Goal: Task Accomplishment & Management: Complete application form

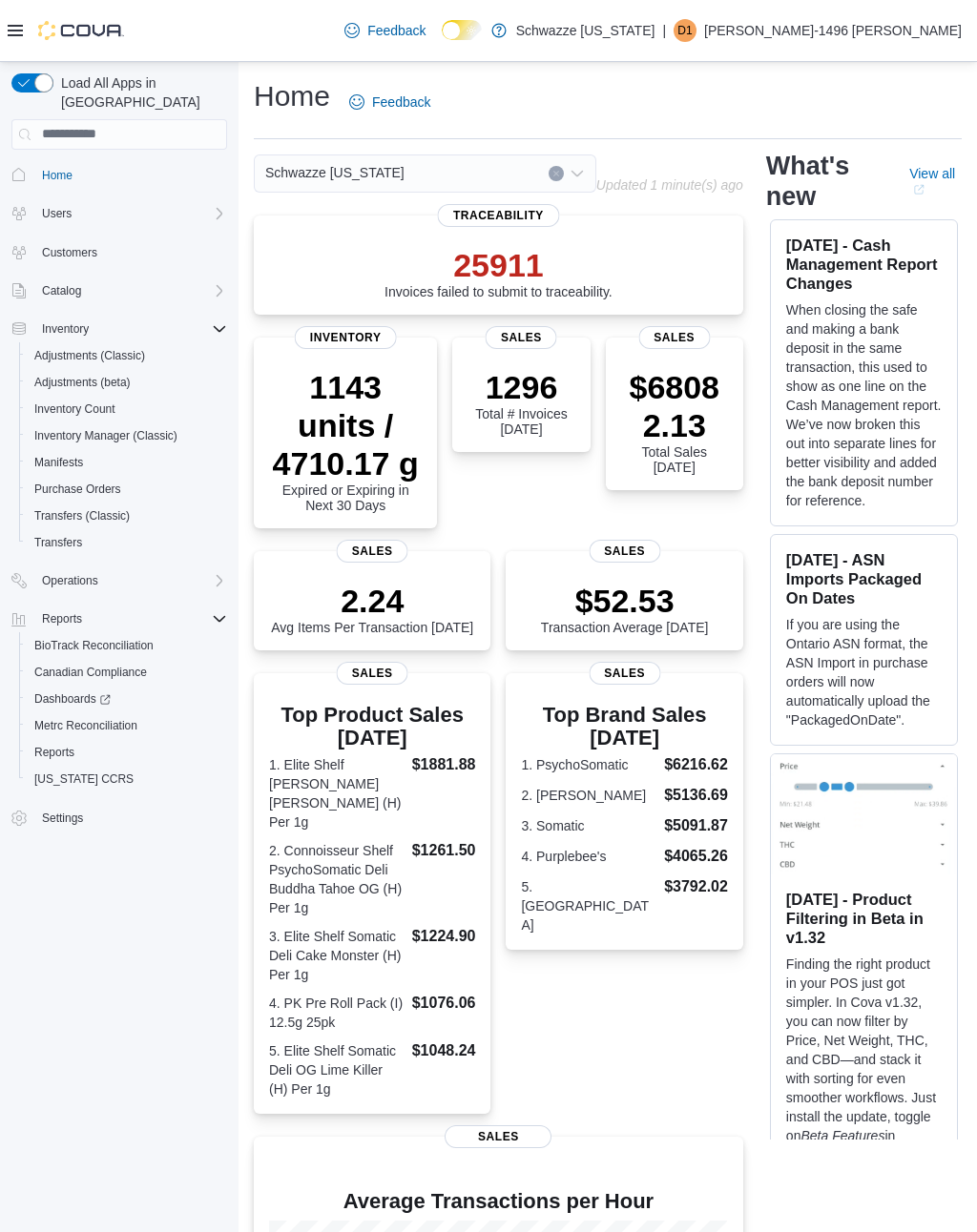
click at [14, 26] on icon at bounding box center [16, 30] width 16 height 12
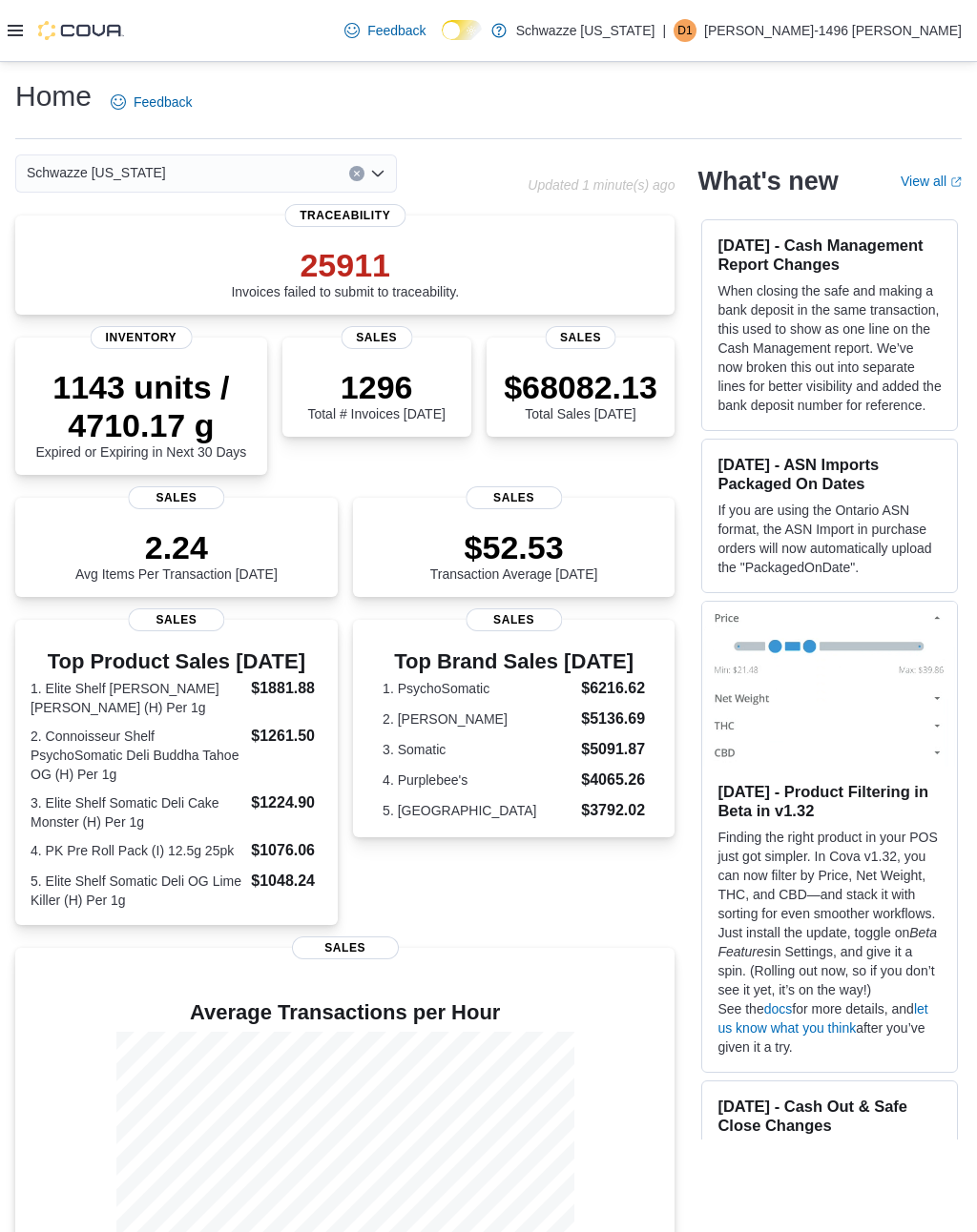
click at [17, 30] on icon at bounding box center [16, 30] width 16 height 12
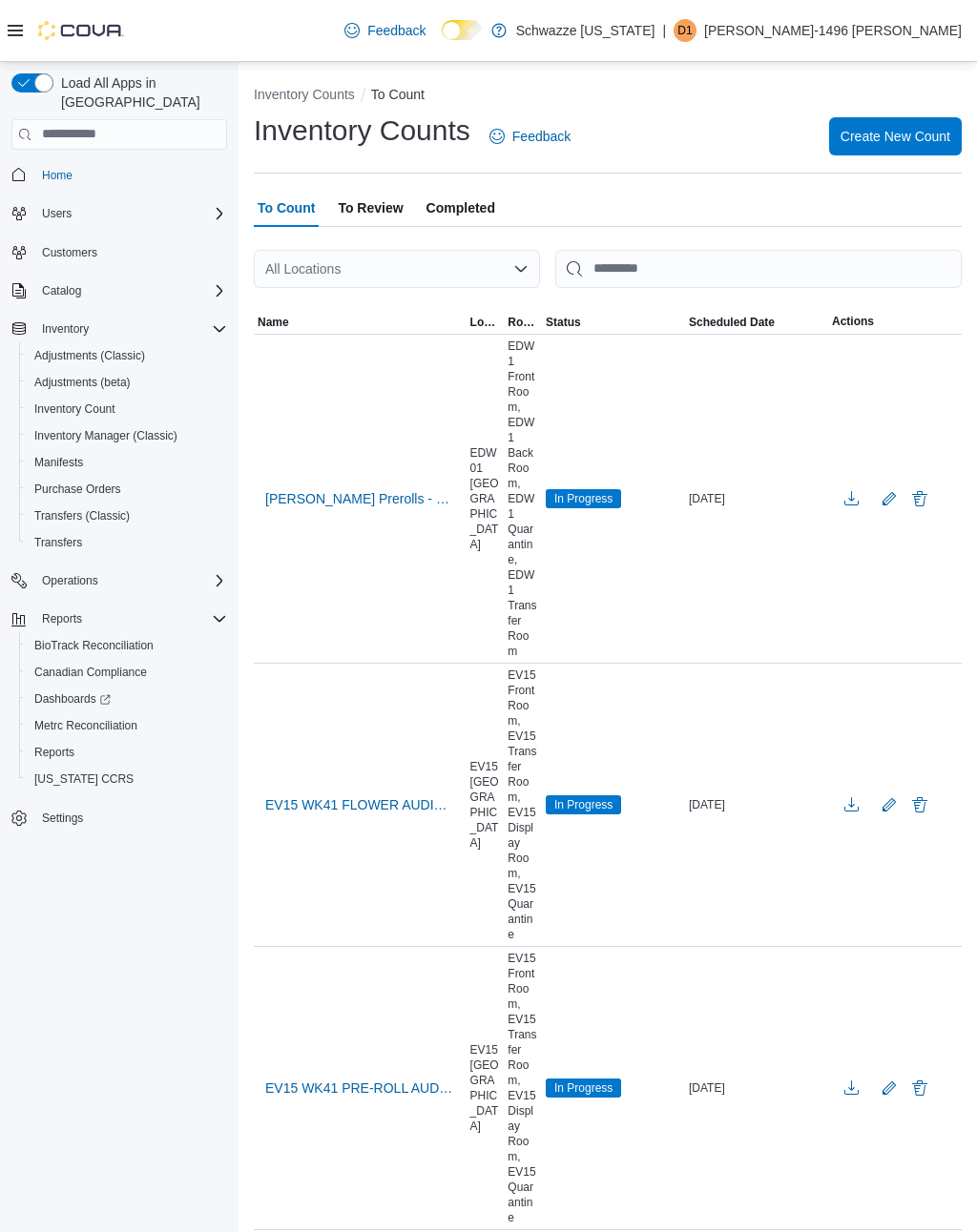
click at [300, 275] on div "All Locations" at bounding box center [397, 269] width 286 height 38
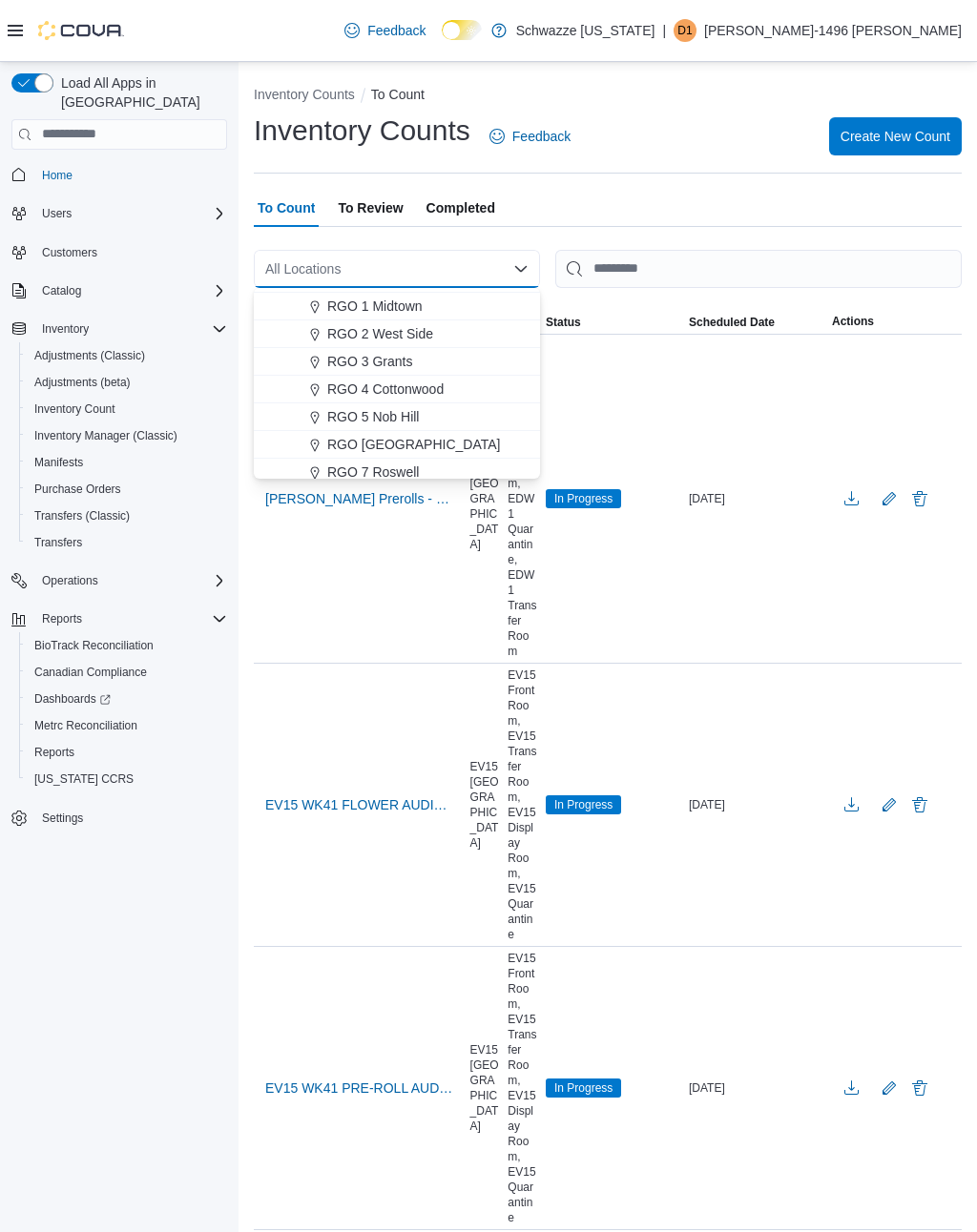
scroll to position [522, 0]
click at [360, 440] on span "RGO [GEOGRAPHIC_DATA]" at bounding box center [414, 442] width 174 height 19
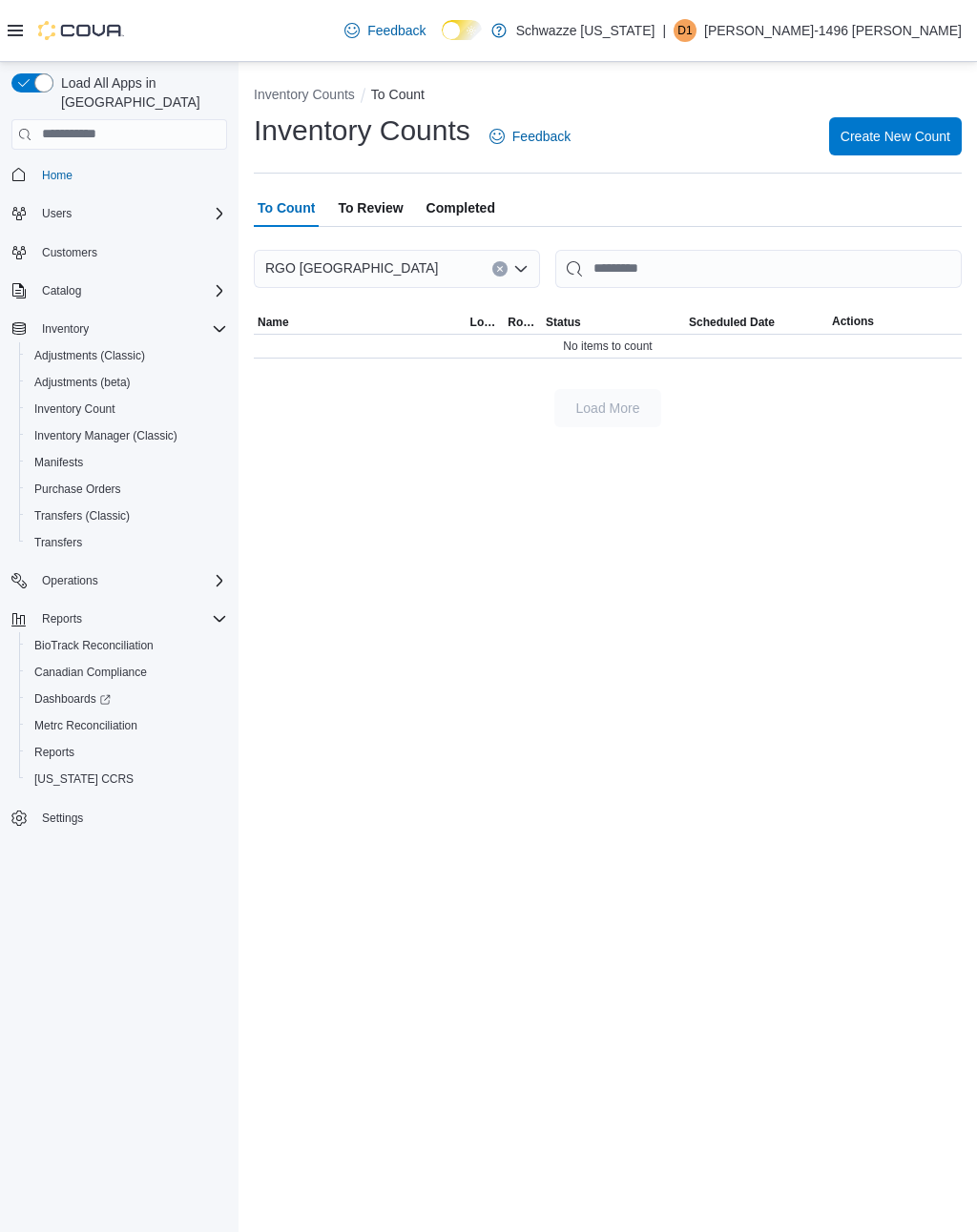
click at [489, 260] on div "RGO 6 [GEOGRAPHIC_DATA] Combo box. Selected. [GEOGRAPHIC_DATA]. Press Backspace…" at bounding box center [397, 269] width 286 height 38
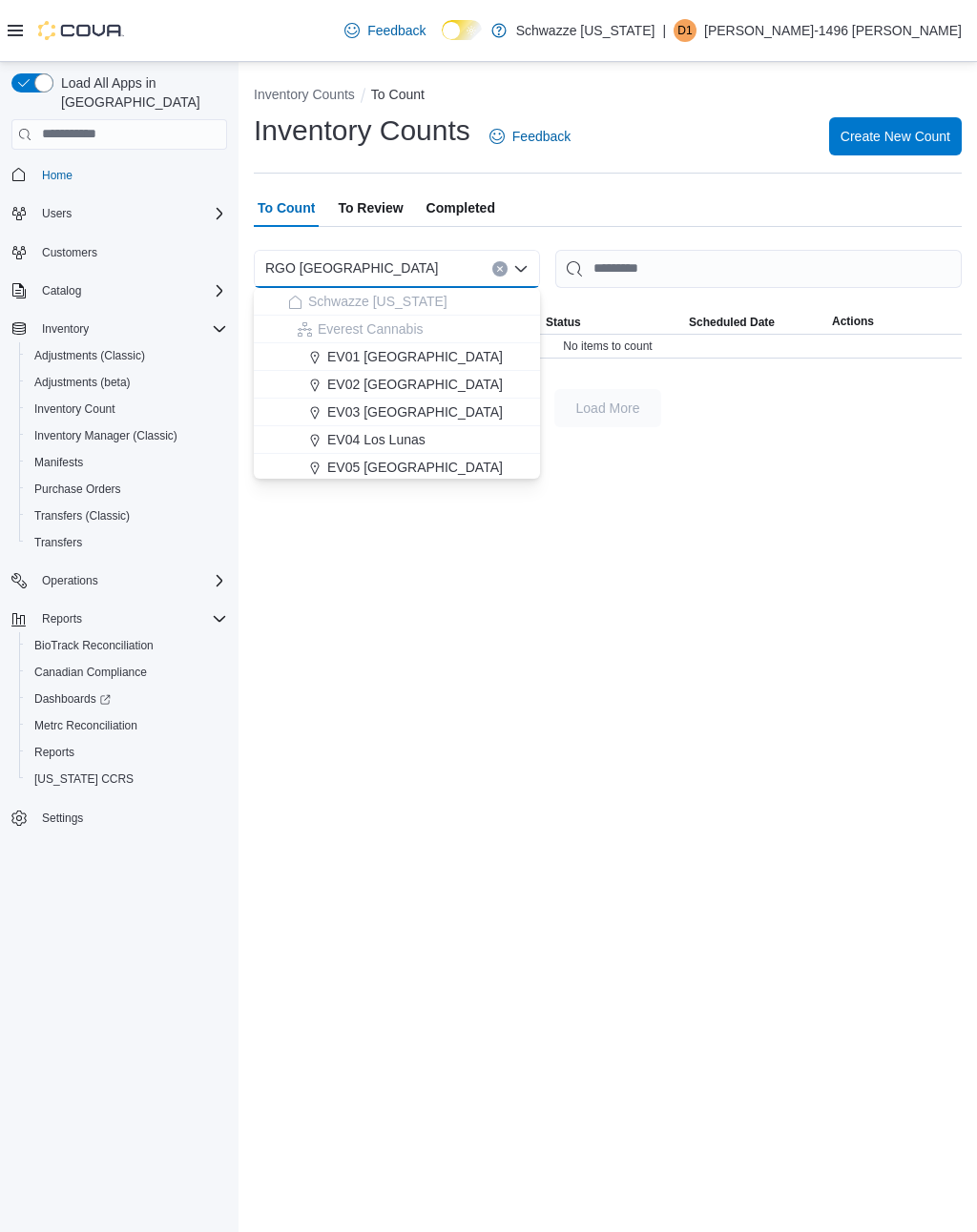
click at [498, 269] on icon "Clear input" at bounding box center [500, 269] width 8 height 8
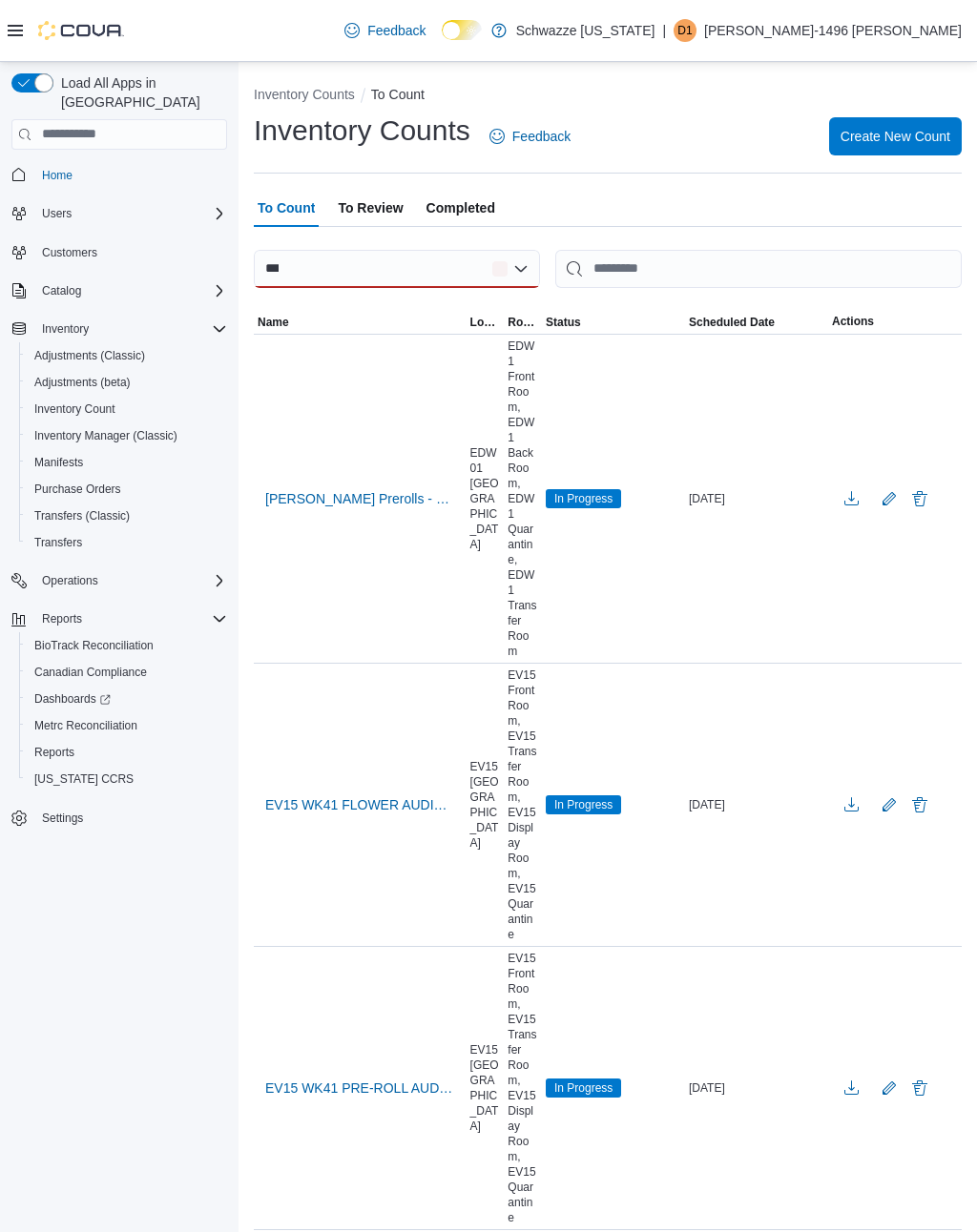
click at [338, 615] on td "[PERSON_NAME] Prerolls - EDW01 Farmington" at bounding box center [360, 497] width 213 height 329
click at [489, 280] on div at bounding box center [397, 269] width 286 height 38
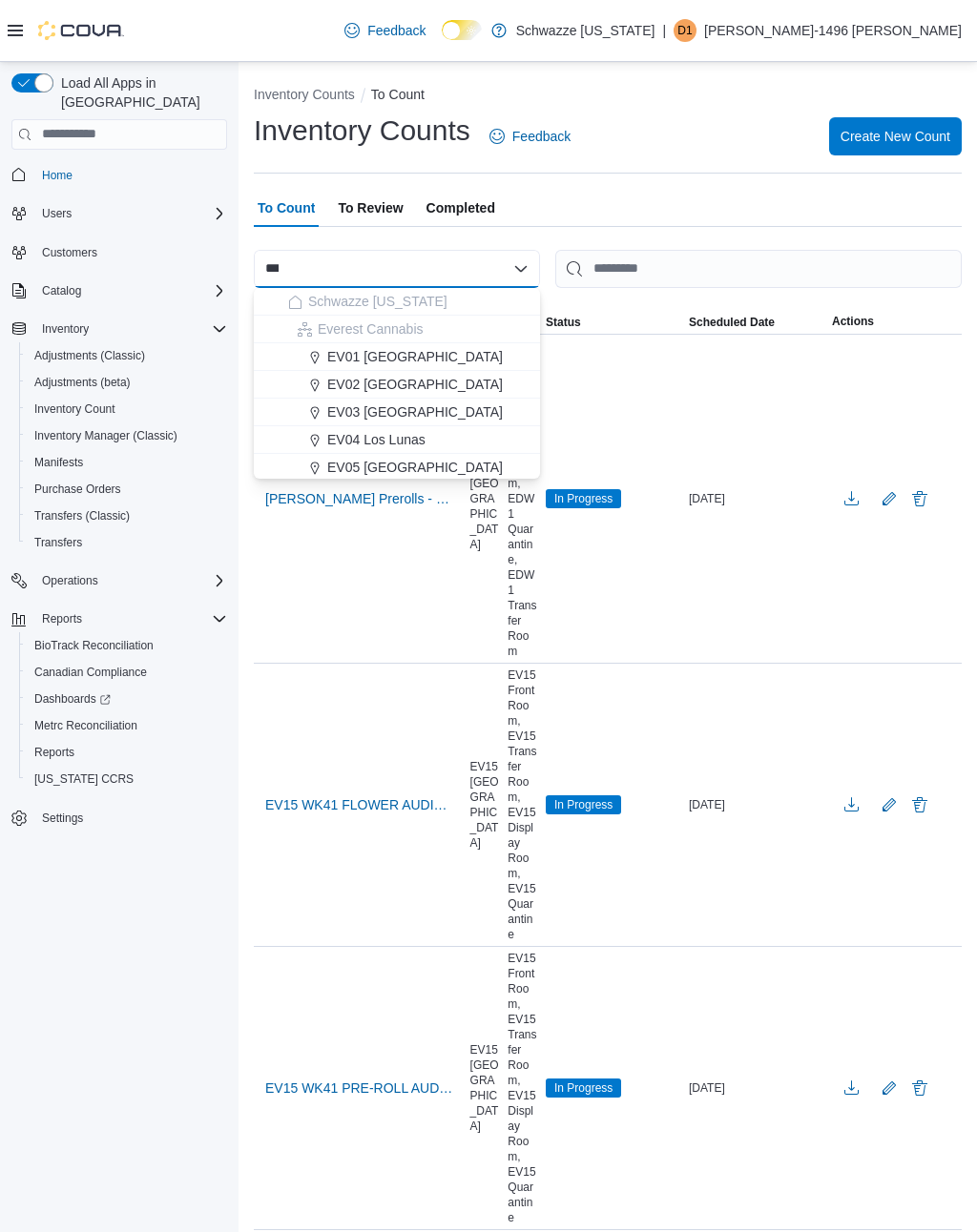
click at [897, 134] on span "Create New Count" at bounding box center [896, 135] width 110 height 19
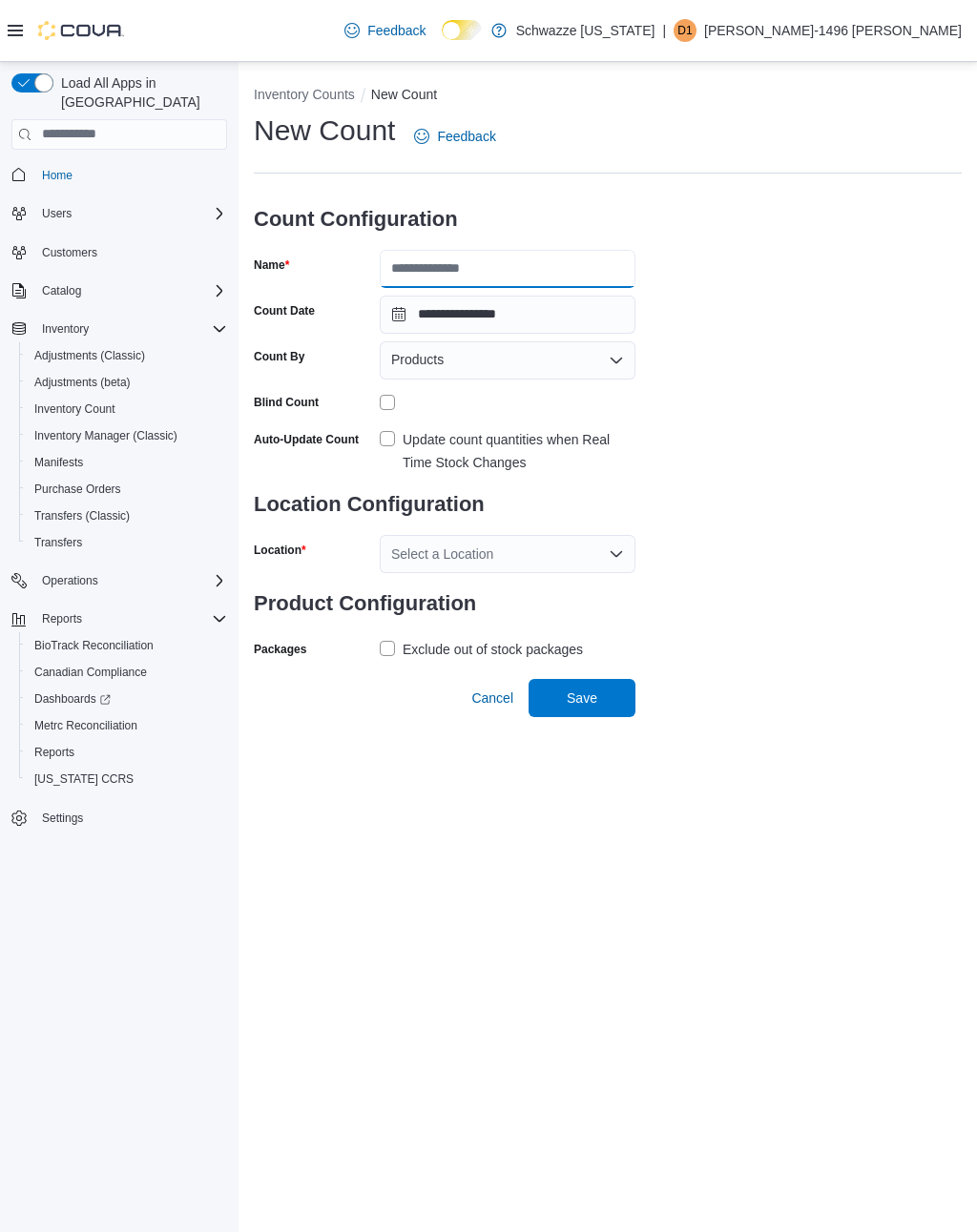
click at [417, 267] on input "Name" at bounding box center [507, 269] width 256 height 38
type input "*"
type input "**********"
click at [627, 358] on div "Products" at bounding box center [507, 360] width 256 height 38
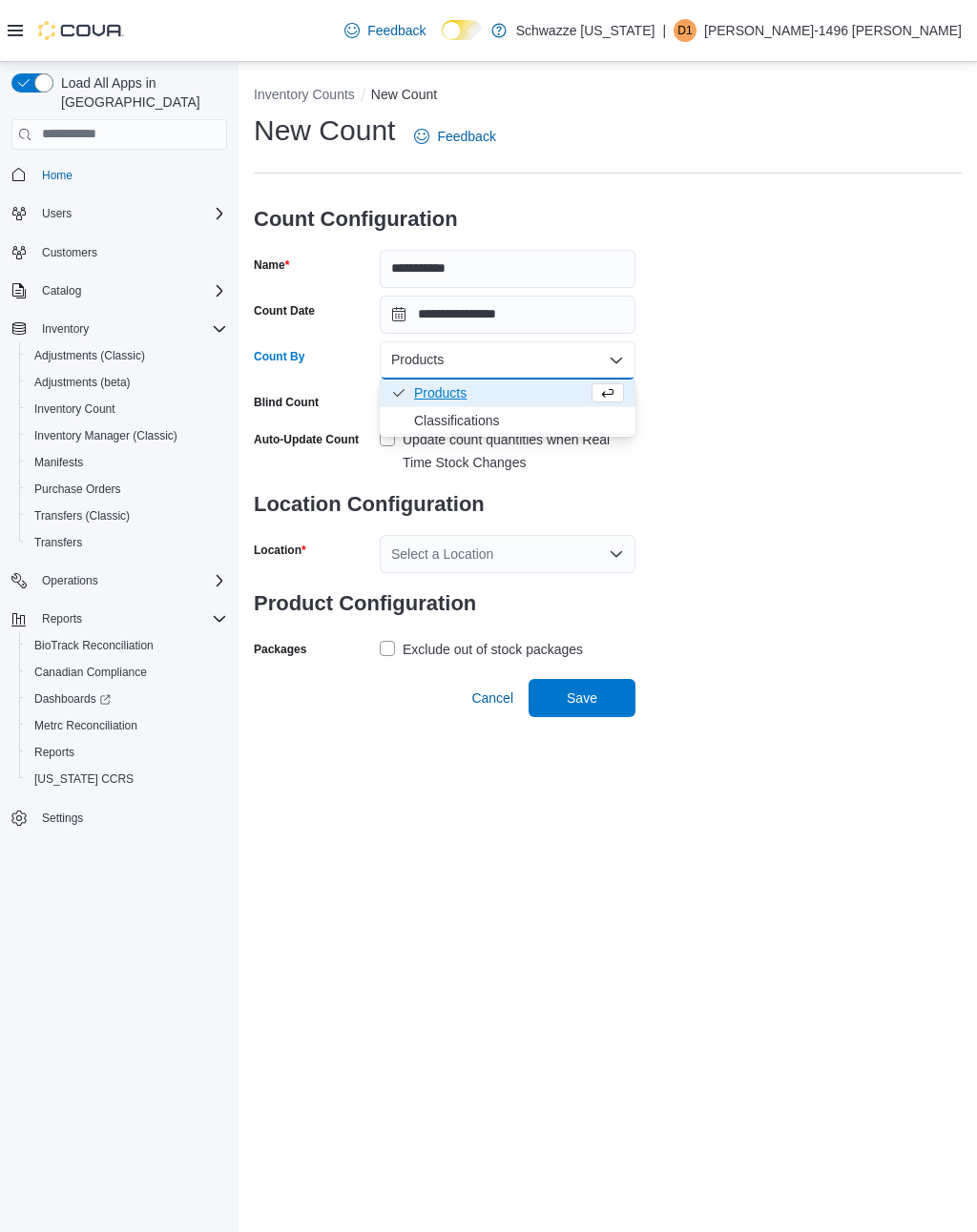
click at [633, 433] on button "Classifications" at bounding box center [507, 421] width 256 height 27
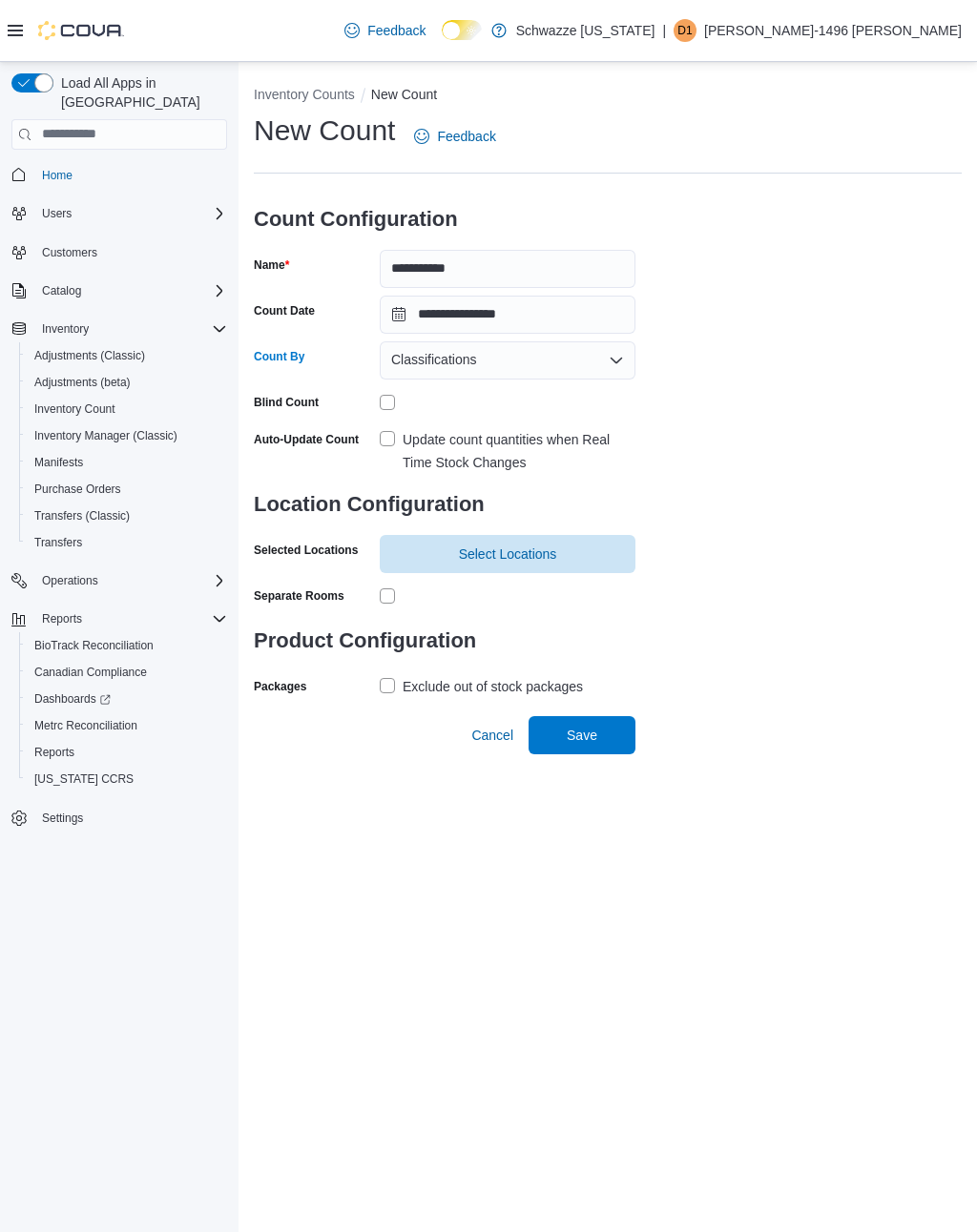
click at [387, 440] on label "Update count quantities when Real Time Stock Changes" at bounding box center [507, 451] width 256 height 46
click at [625, 535] on button "Select Locations" at bounding box center [507, 553] width 256 height 38
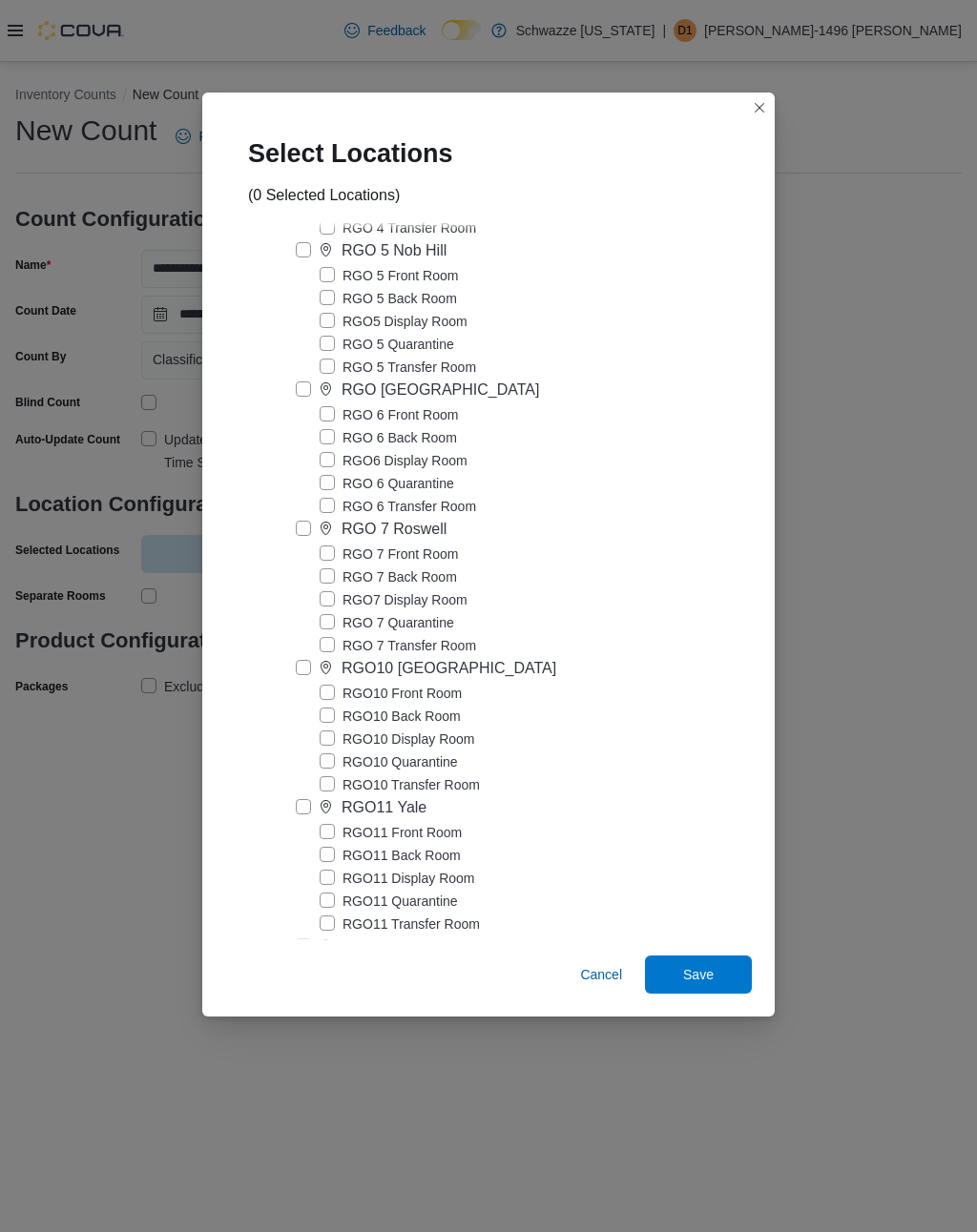
scroll to position [3466, 0]
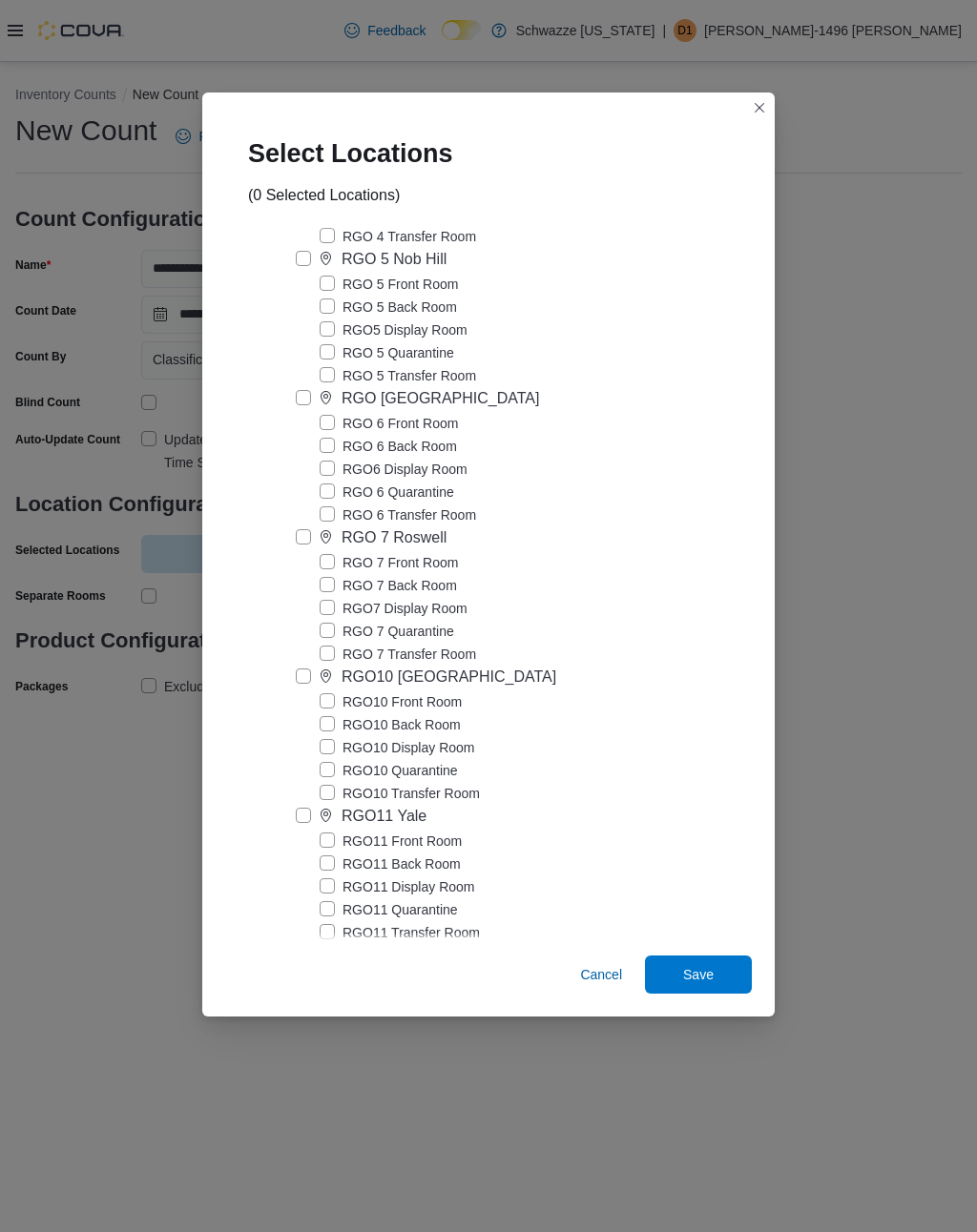
click at [300, 410] on label "RGO [GEOGRAPHIC_DATA]" at bounding box center [417, 398] width 243 height 23
click at [298, 410] on label "RGO [GEOGRAPHIC_DATA]" at bounding box center [417, 398] width 243 height 23
click at [328, 435] on label "RGO 6 Front Room" at bounding box center [388, 423] width 138 height 23
click at [331, 458] on label "RGO 6 Back Room" at bounding box center [388, 445] width 137 height 23
click at [331, 481] on label "RGO6 Display Room" at bounding box center [393, 469] width 148 height 23
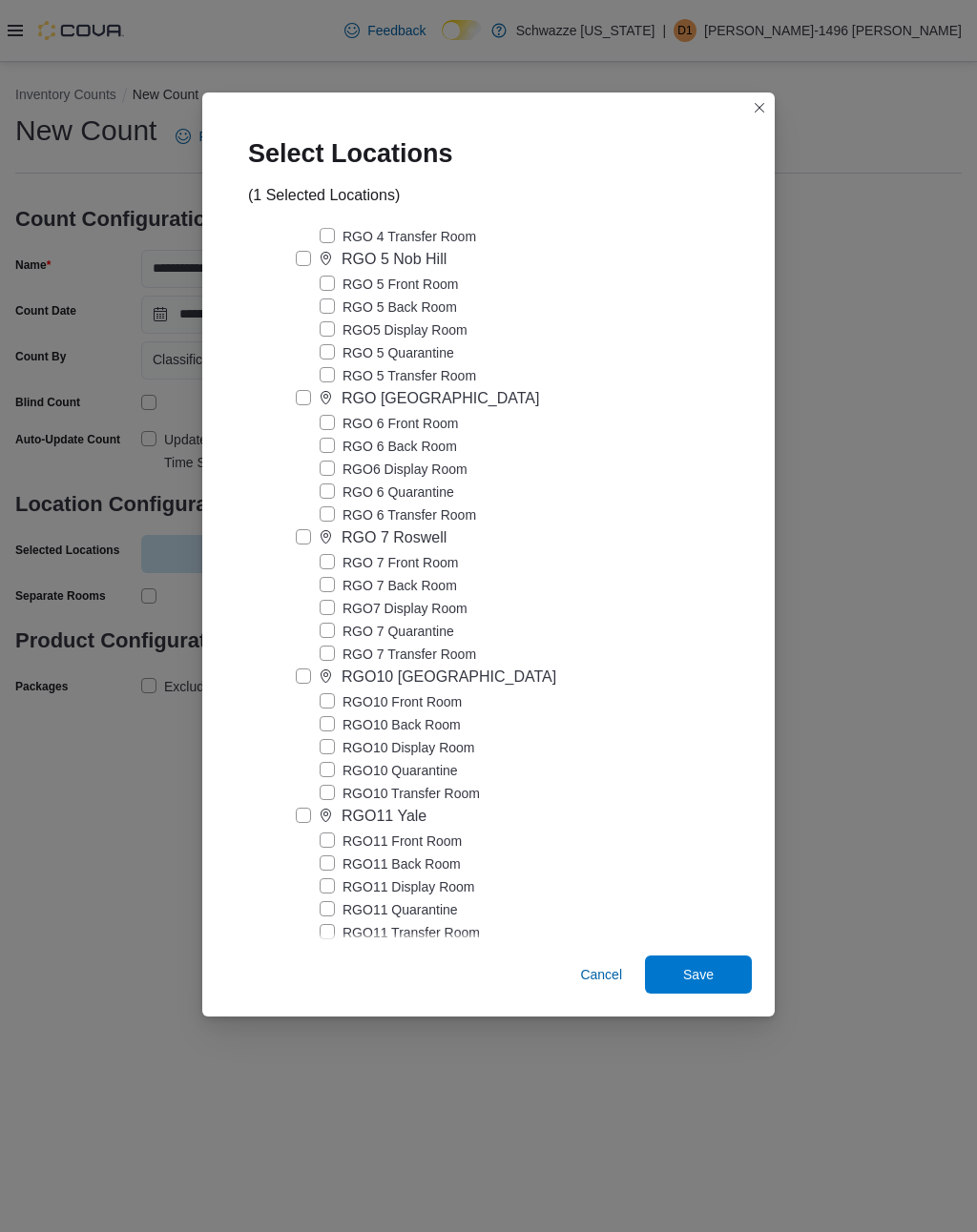
click at [722, 994] on span "Save" at bounding box center [698, 974] width 84 height 38
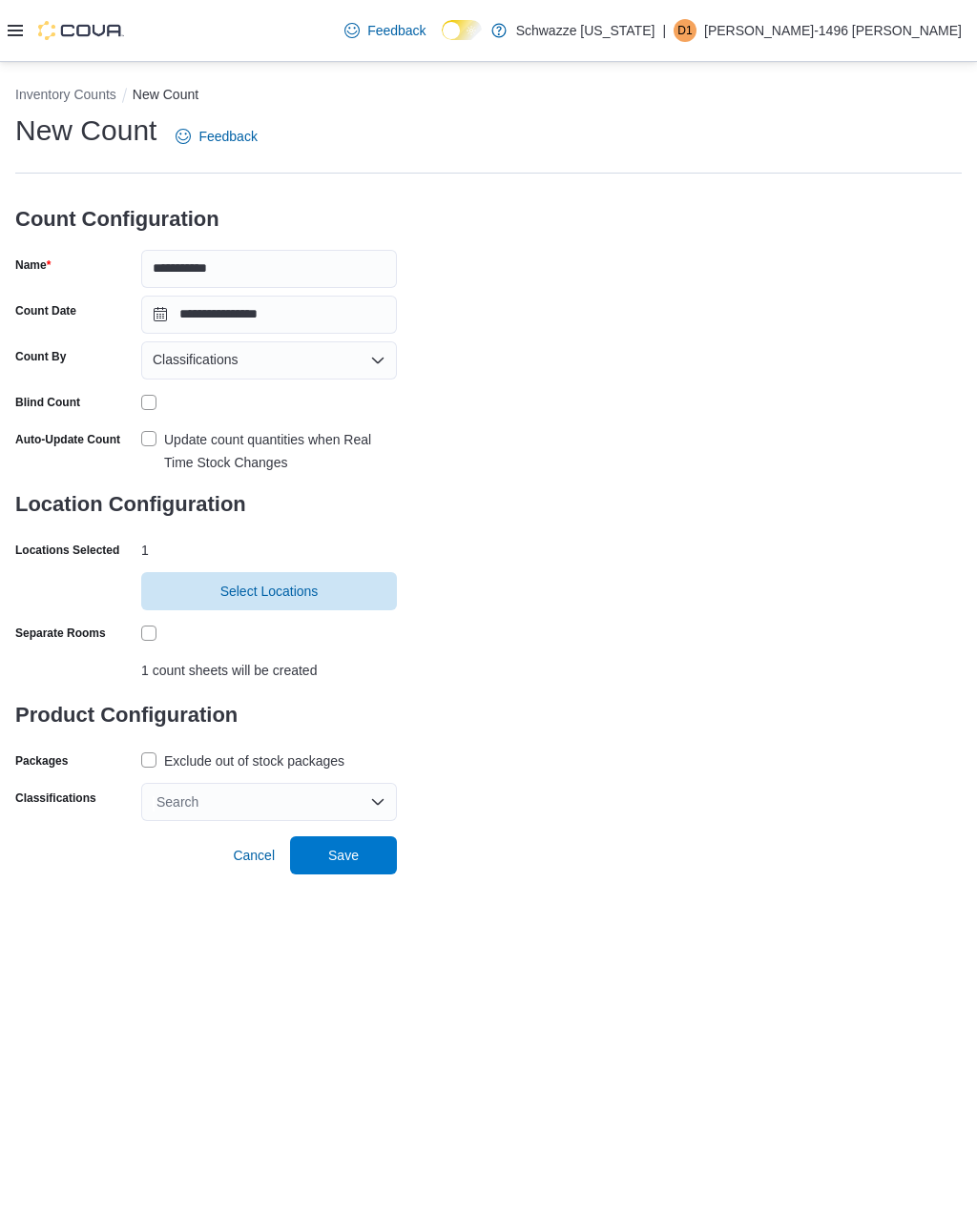
click at [255, 582] on span "Select Locations" at bounding box center [270, 590] width 98 height 19
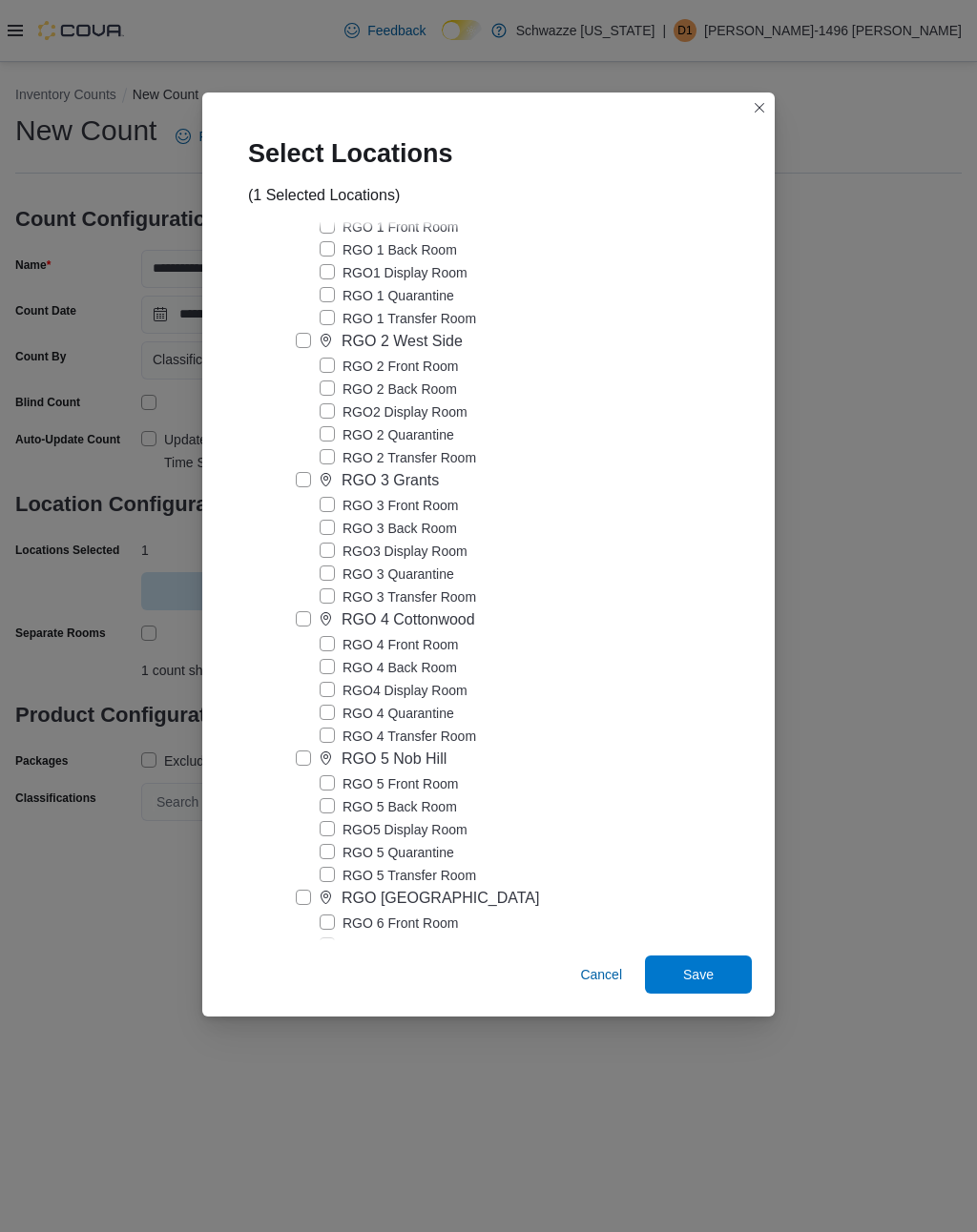
scroll to position [2965, 0]
click at [281, 190] on label "[PERSON_NAME]" at bounding box center [357, 179] width 172 height 23
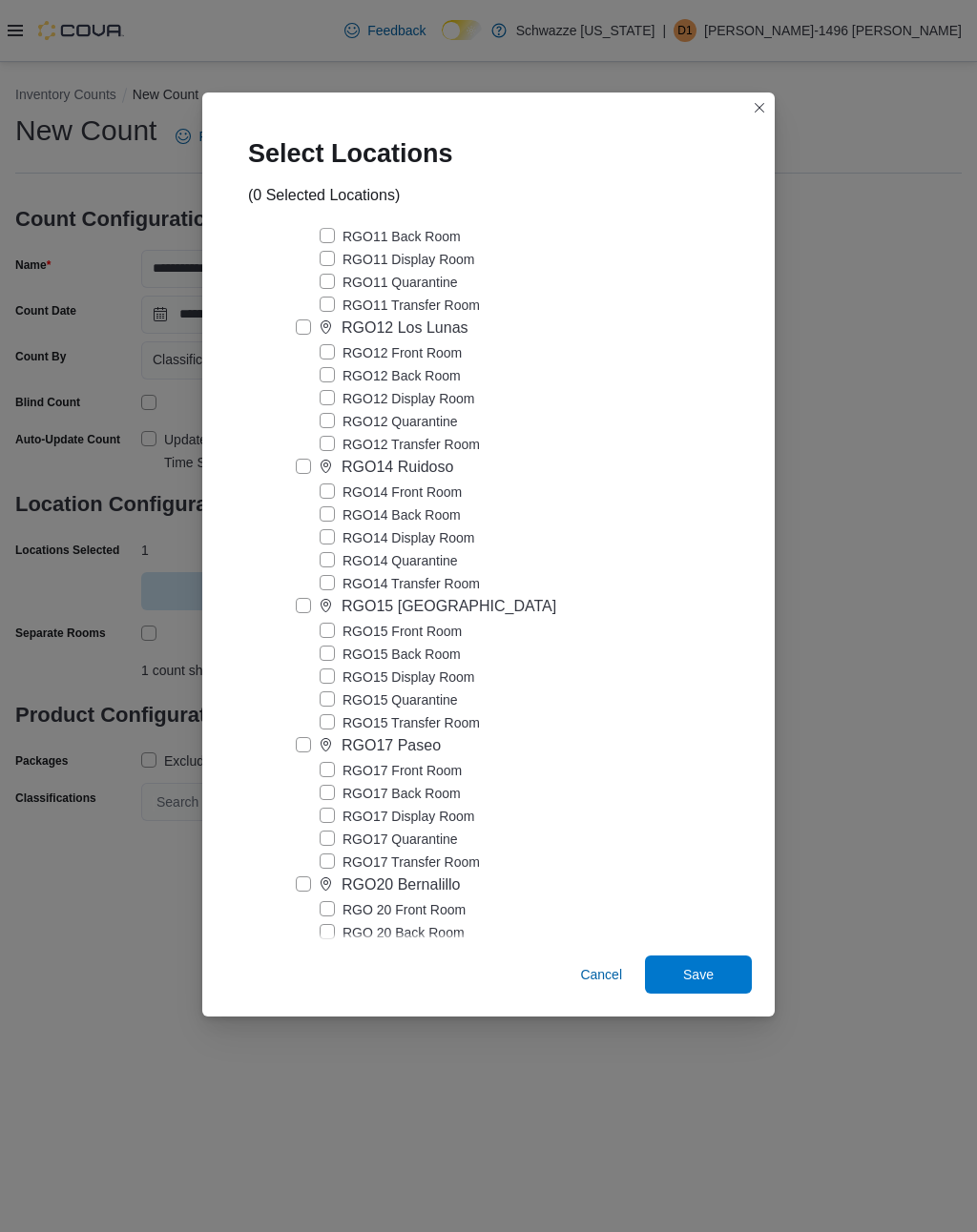
click at [844, 408] on div "Select Locations (0 Selected Locations) Schwazze [US_STATE] [GEOGRAPHIC_DATA] F…" at bounding box center [488, 616] width 977 height 1232
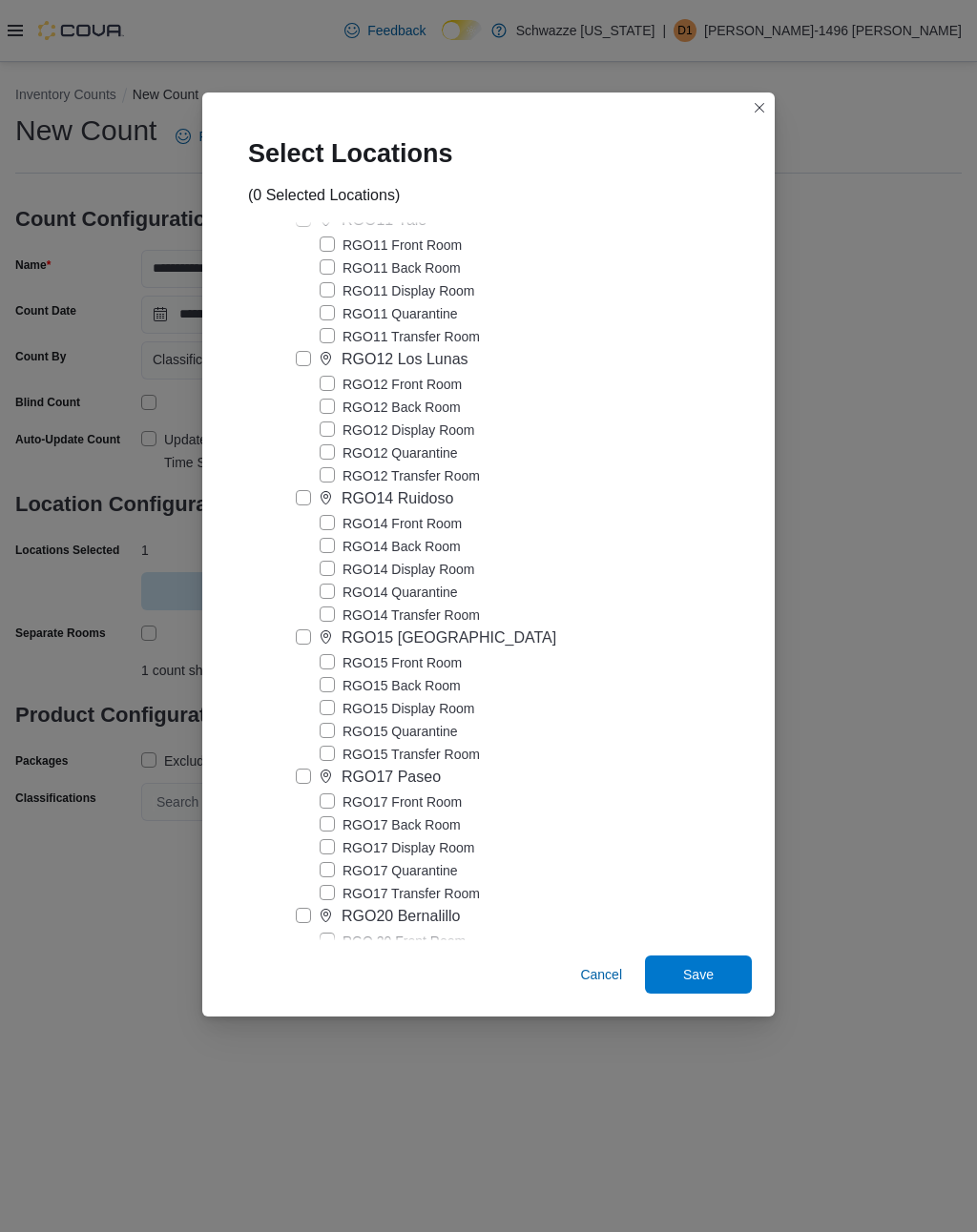
click at [844, 408] on div "Select Locations (0 Selected Locations) Schwazze [US_STATE] [GEOGRAPHIC_DATA] F…" at bounding box center [488, 616] width 977 height 1232
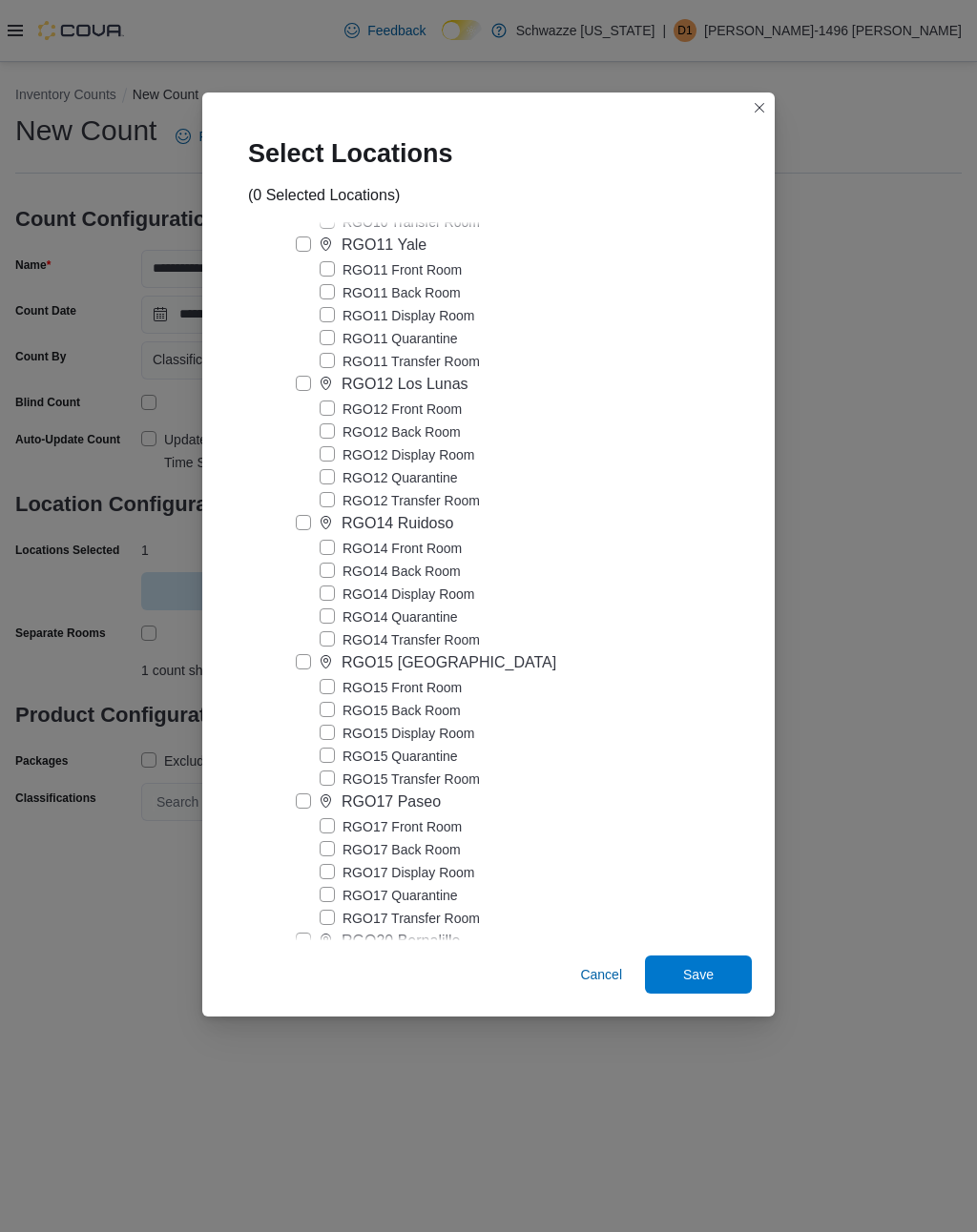
click at [872, 386] on div "Select Locations (0 Selected Locations) Schwazze [US_STATE] [GEOGRAPHIC_DATA] F…" at bounding box center [488, 616] width 977 height 1232
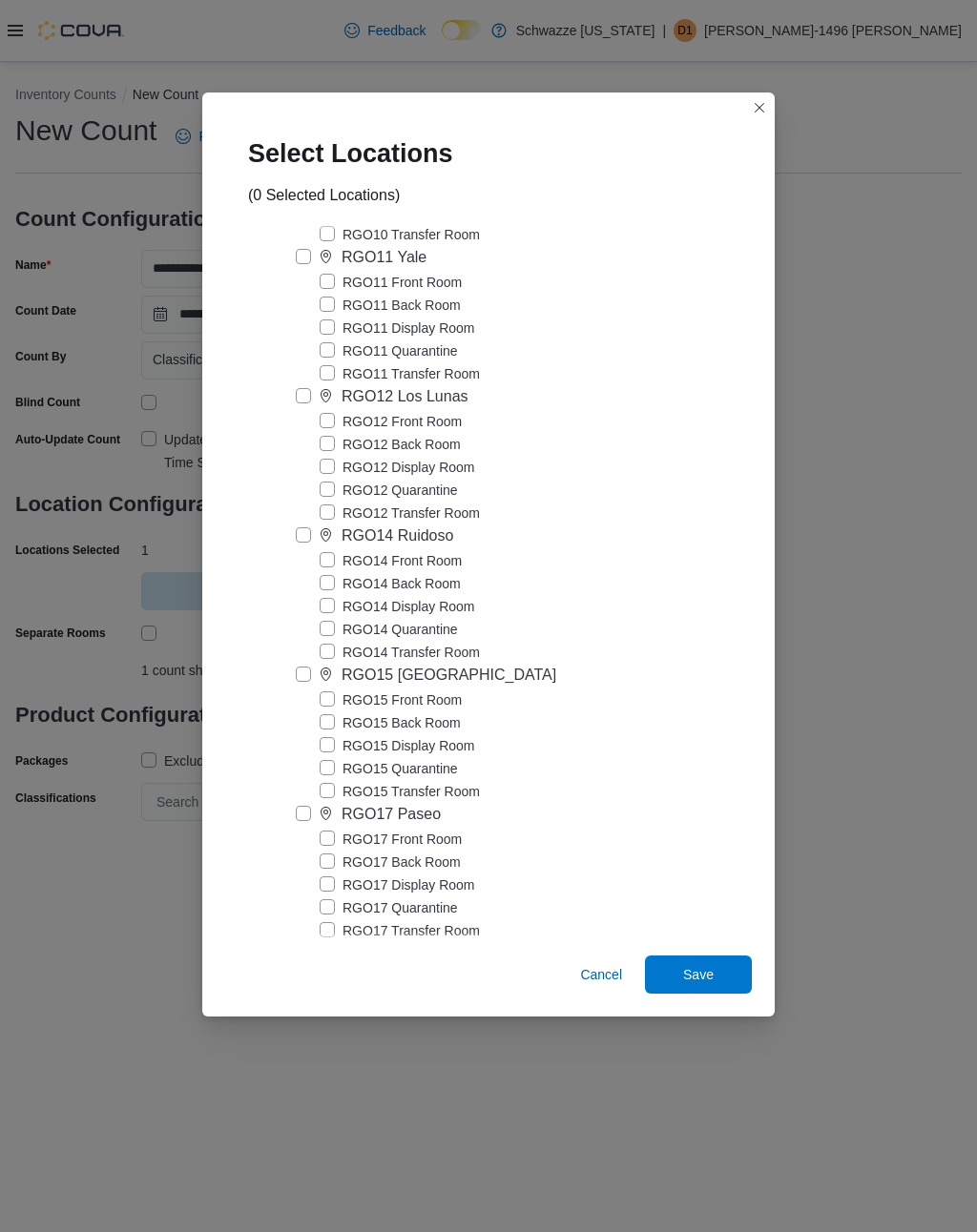
scroll to position [4024, 0]
click at [758, 92] on div "Select Locations (0 Selected Locations)" at bounding box center [488, 157] width 572 height 129
click at [772, 92] on div "Select Locations (0 Selected Locations)" at bounding box center [488, 157] width 572 height 129
click at [709, 958] on div "Cancel Save" at bounding box center [488, 979] width 572 height 77
click at [696, 979] on span "Save" at bounding box center [697, 974] width 30 height 19
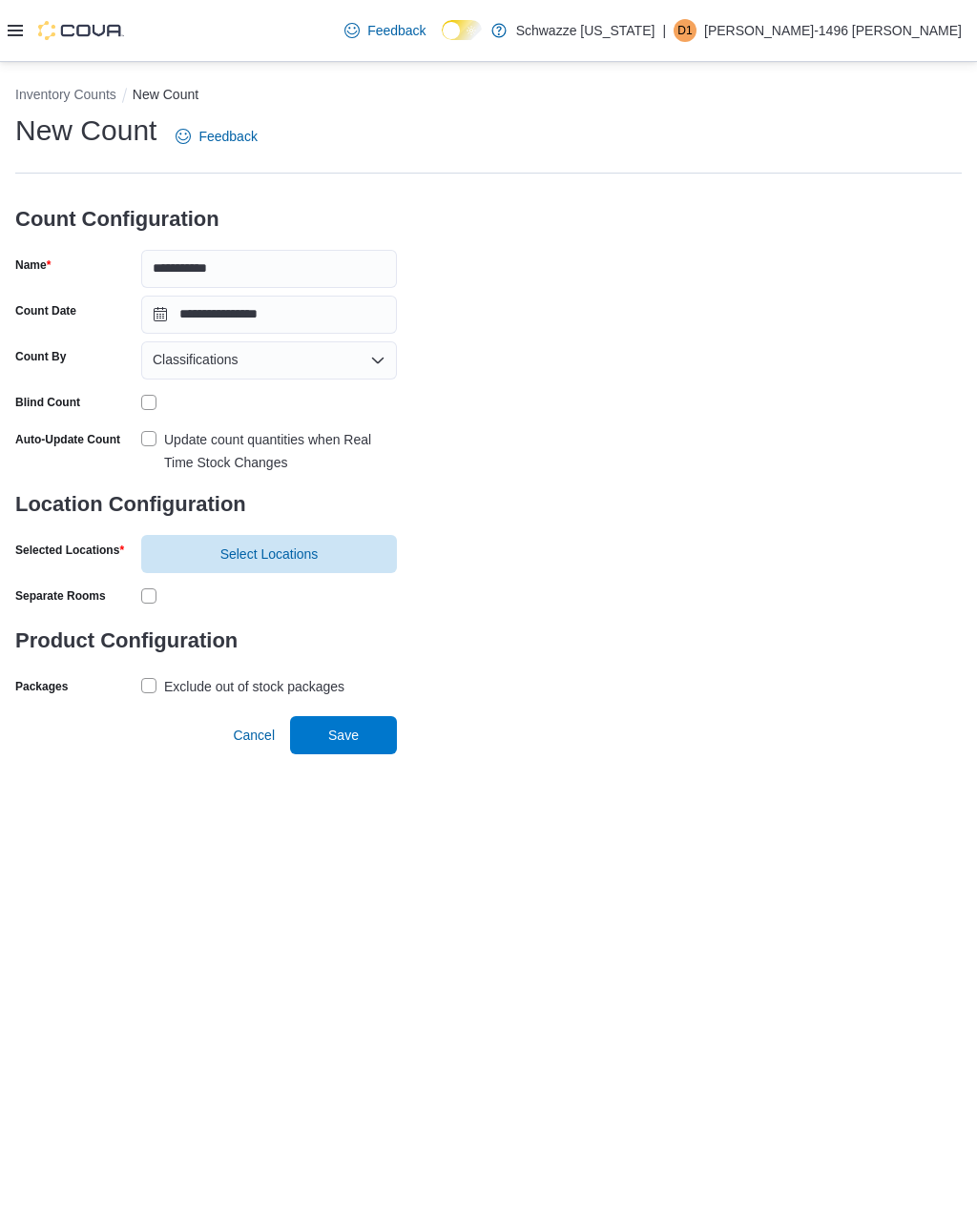
click at [270, 544] on span "Select Locations" at bounding box center [270, 553] width 98 height 19
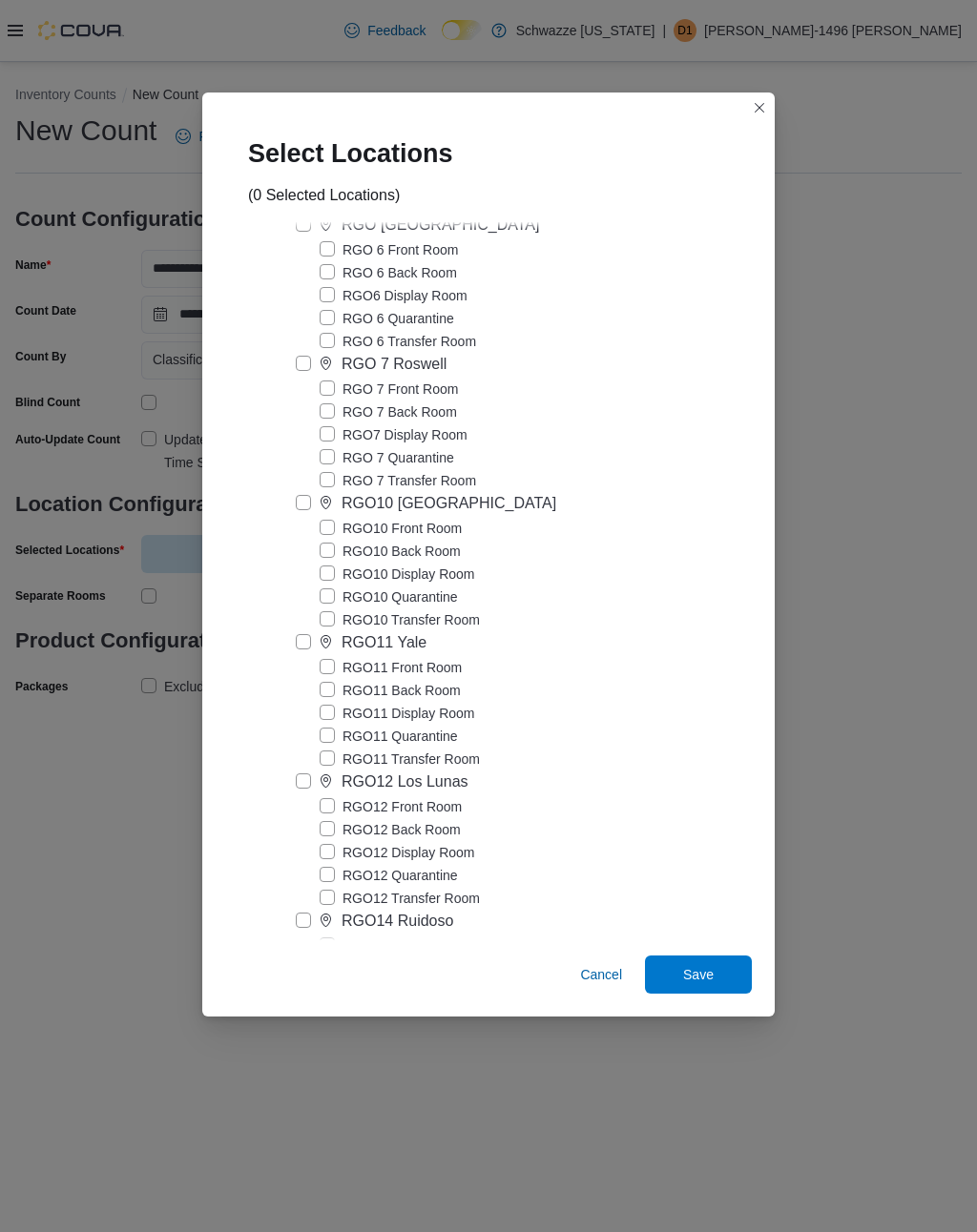
scroll to position [3637, 0]
click at [328, 264] on label "RGO 6 Front Room" at bounding box center [388, 252] width 138 height 23
click at [297, 239] on label "RGO [GEOGRAPHIC_DATA]" at bounding box center [417, 228] width 243 height 23
click at [331, 356] on label "RGO 6 Transfer Room" at bounding box center [397, 343] width 156 height 23
click at [324, 333] on label "RGO 6 Quarantine" at bounding box center [386, 321] width 134 height 23
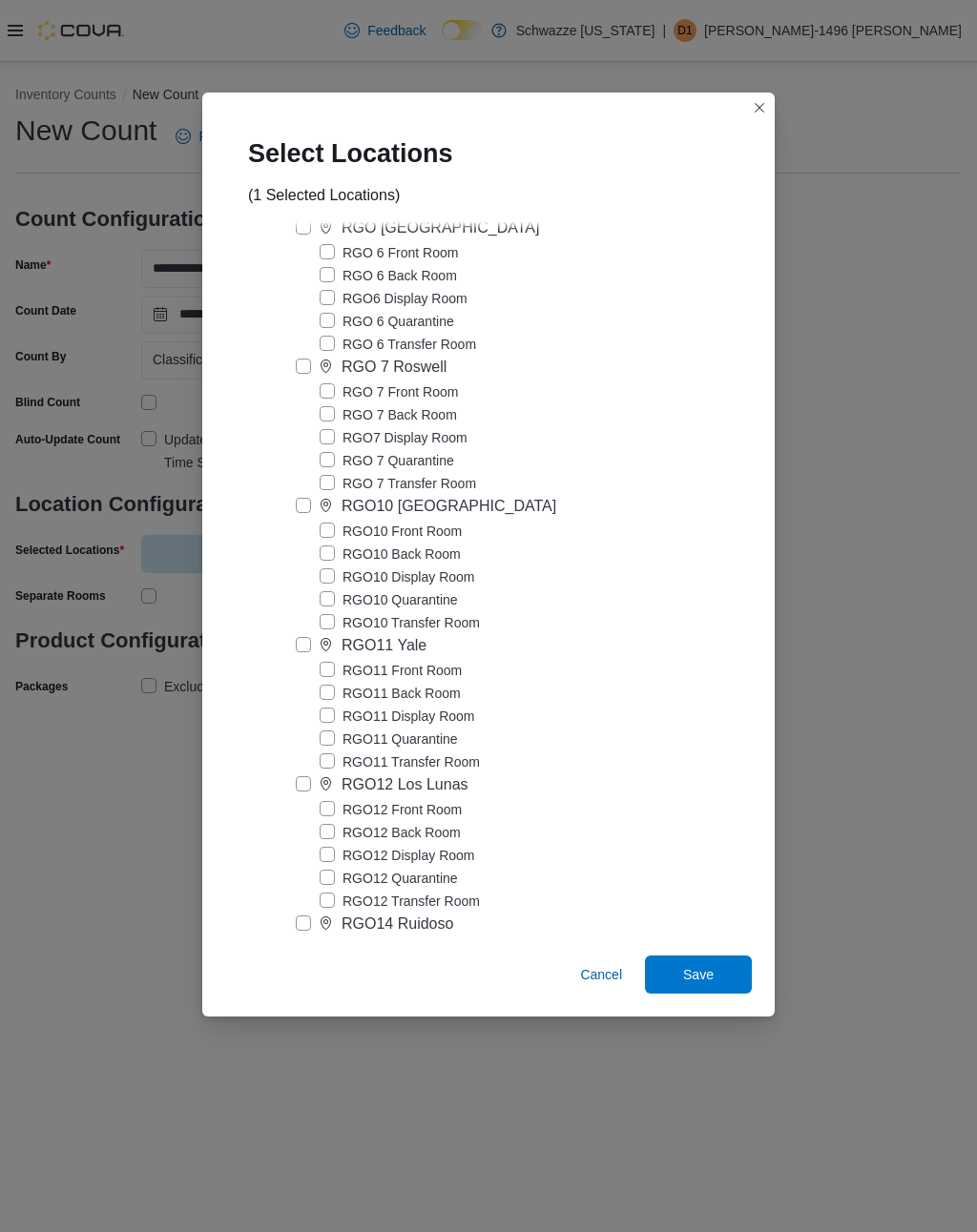
click at [305, 239] on label "RGO [GEOGRAPHIC_DATA]" at bounding box center [417, 228] width 243 height 23
click at [299, 239] on label "RGO [GEOGRAPHIC_DATA]" at bounding box center [417, 228] width 243 height 23
click at [326, 264] on label "RGO 6 Front Room" at bounding box center [388, 252] width 138 height 23
click at [300, 239] on label "RGO [GEOGRAPHIC_DATA]" at bounding box center [417, 228] width 243 height 23
click at [331, 264] on label "RGO 6 Front Room" at bounding box center [388, 252] width 138 height 23
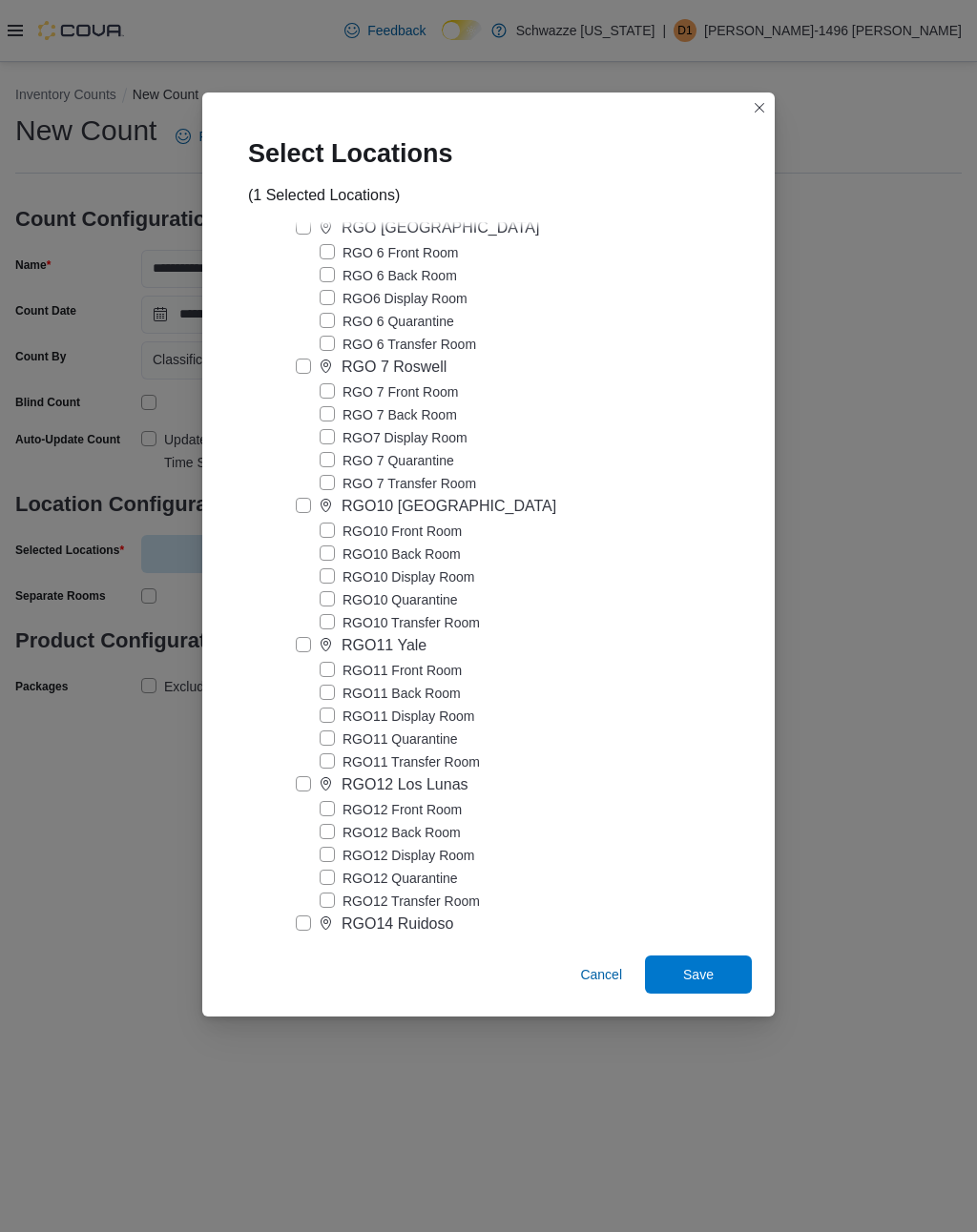
click at [323, 287] on label "RGO 6 Back Room" at bounding box center [388, 275] width 137 height 23
click at [322, 310] on label "RGO6 Display Room" at bounding box center [393, 298] width 148 height 23
click at [321, 333] on label "RGO 6 Quarantine" at bounding box center [386, 321] width 134 height 23
click at [324, 356] on label "RGO 6 Transfer Room" at bounding box center [397, 343] width 156 height 23
click at [328, 264] on label "RGO 6 Front Room" at bounding box center [388, 252] width 138 height 23
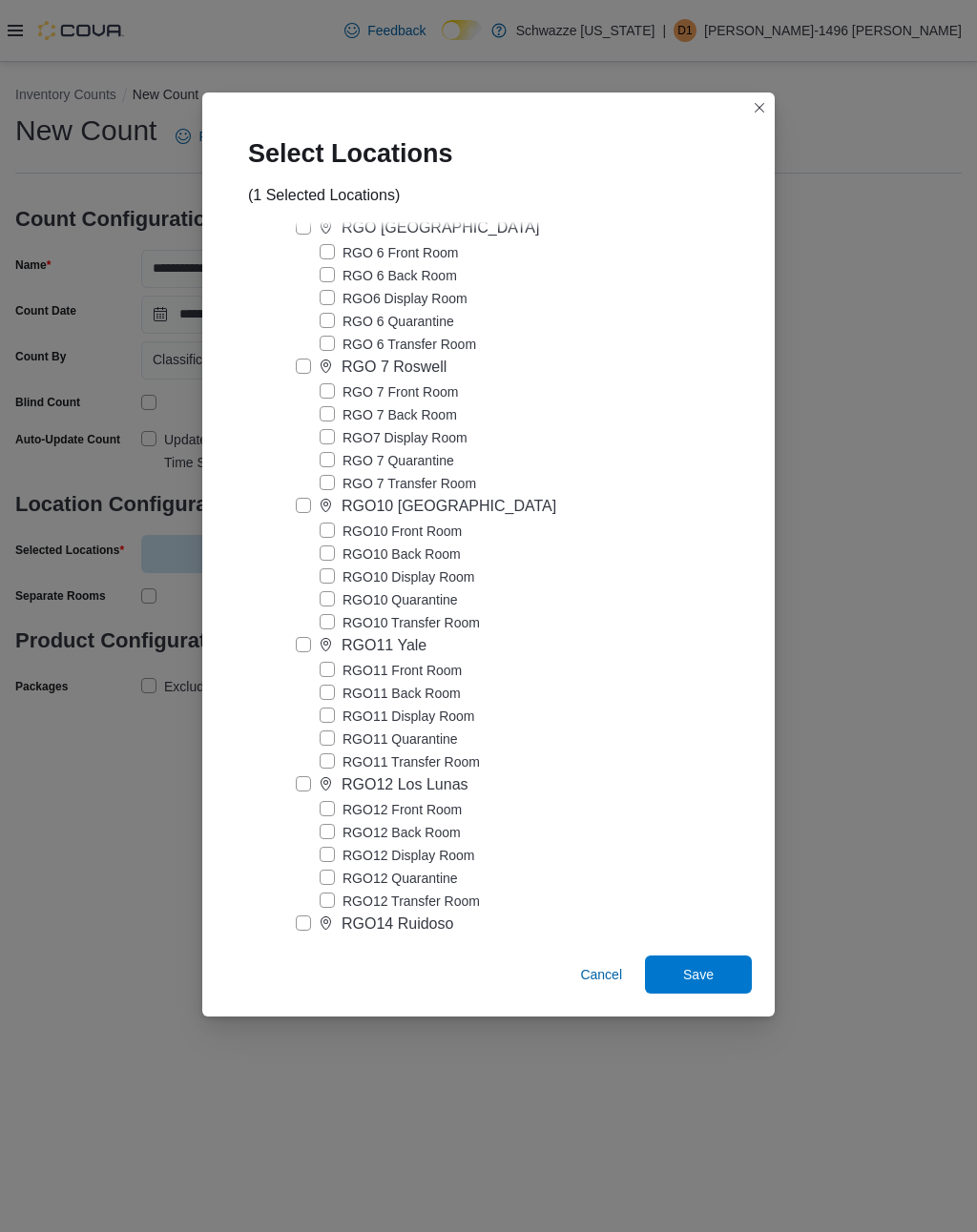
click at [327, 287] on label "RGO 6 Back Room" at bounding box center [388, 275] width 137 height 23
click at [326, 310] on label "RGO6 Display Room" at bounding box center [393, 298] width 148 height 23
click at [718, 973] on span "Save" at bounding box center [698, 974] width 84 height 38
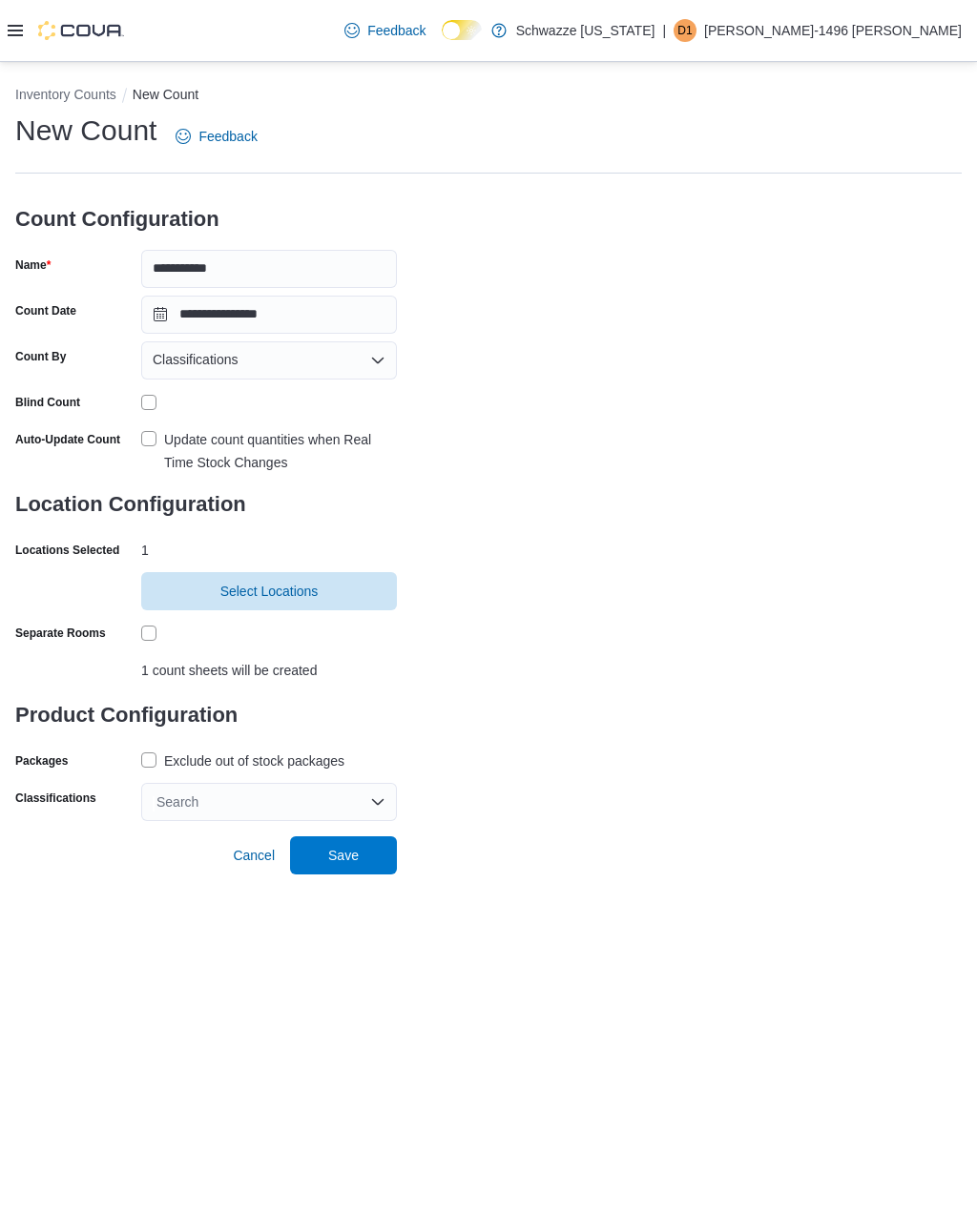
click at [187, 572] on span "Select Locations" at bounding box center [269, 590] width 232 height 38
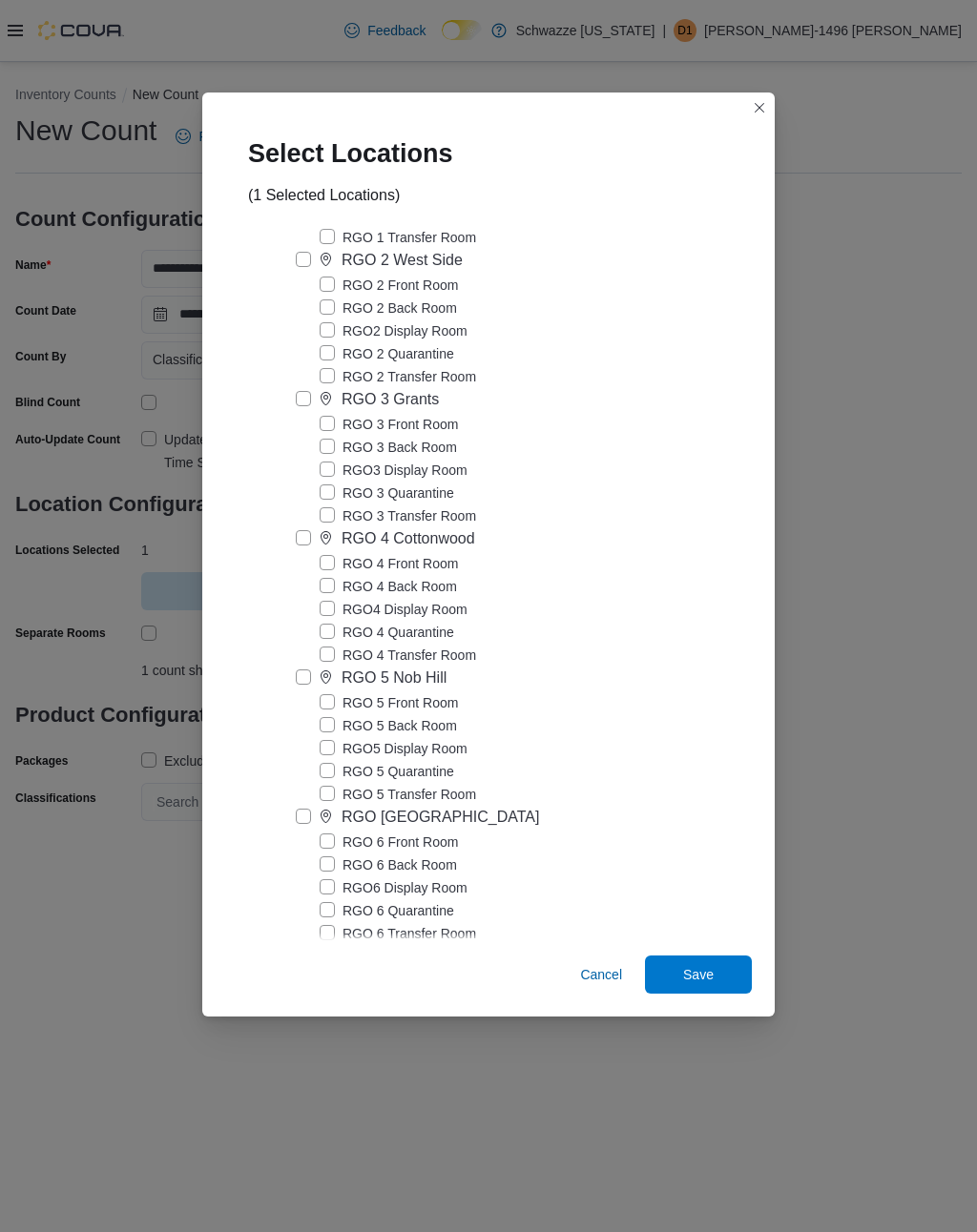
scroll to position [2945, 0]
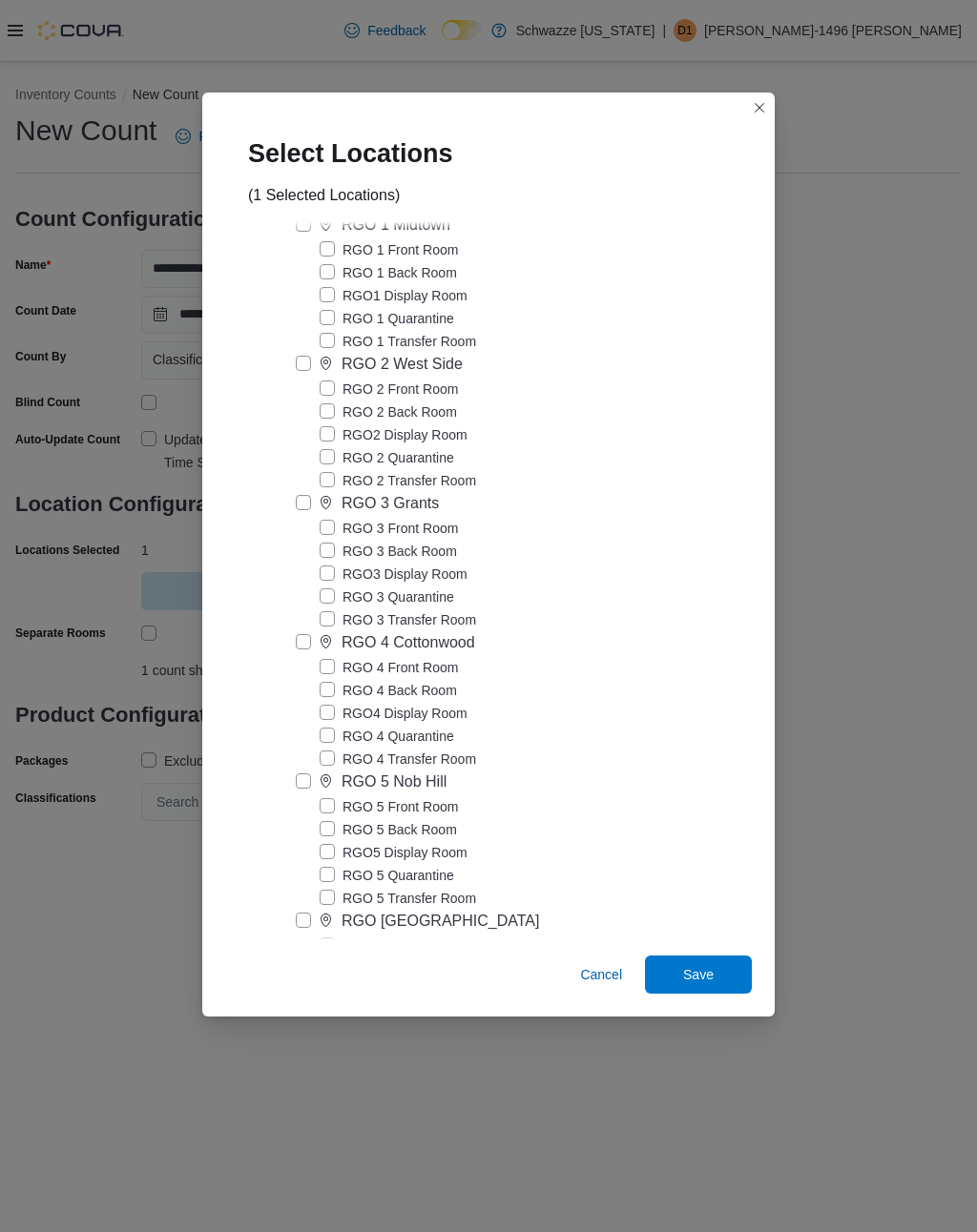
click at [767, 96] on button "Closes this modal window" at bounding box center [758, 107] width 23 height 23
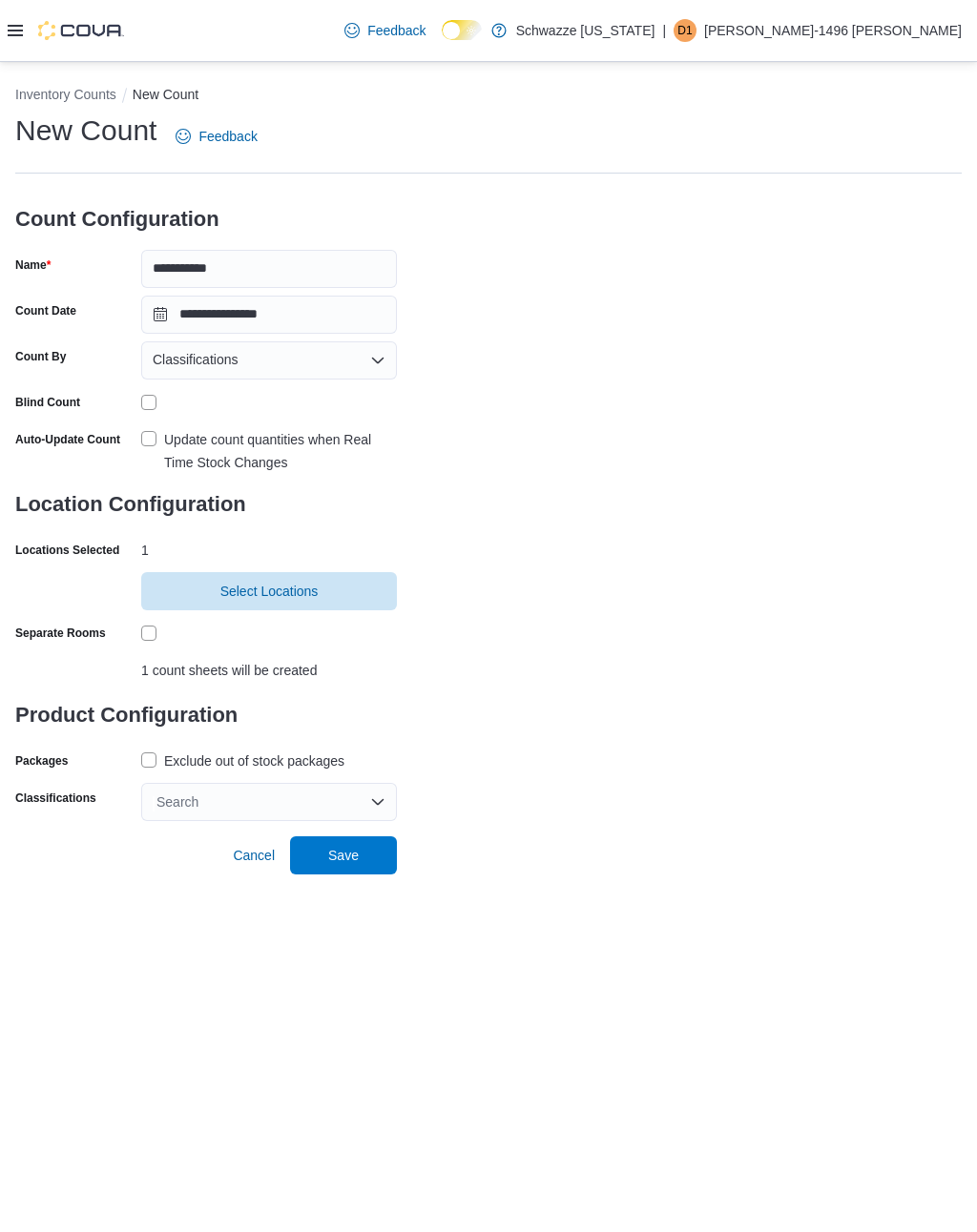
click at [150, 749] on label "Exclude out of stock packages" at bounding box center [242, 760] width 203 height 23
click at [180, 783] on div "Search" at bounding box center [269, 801] width 256 height 38
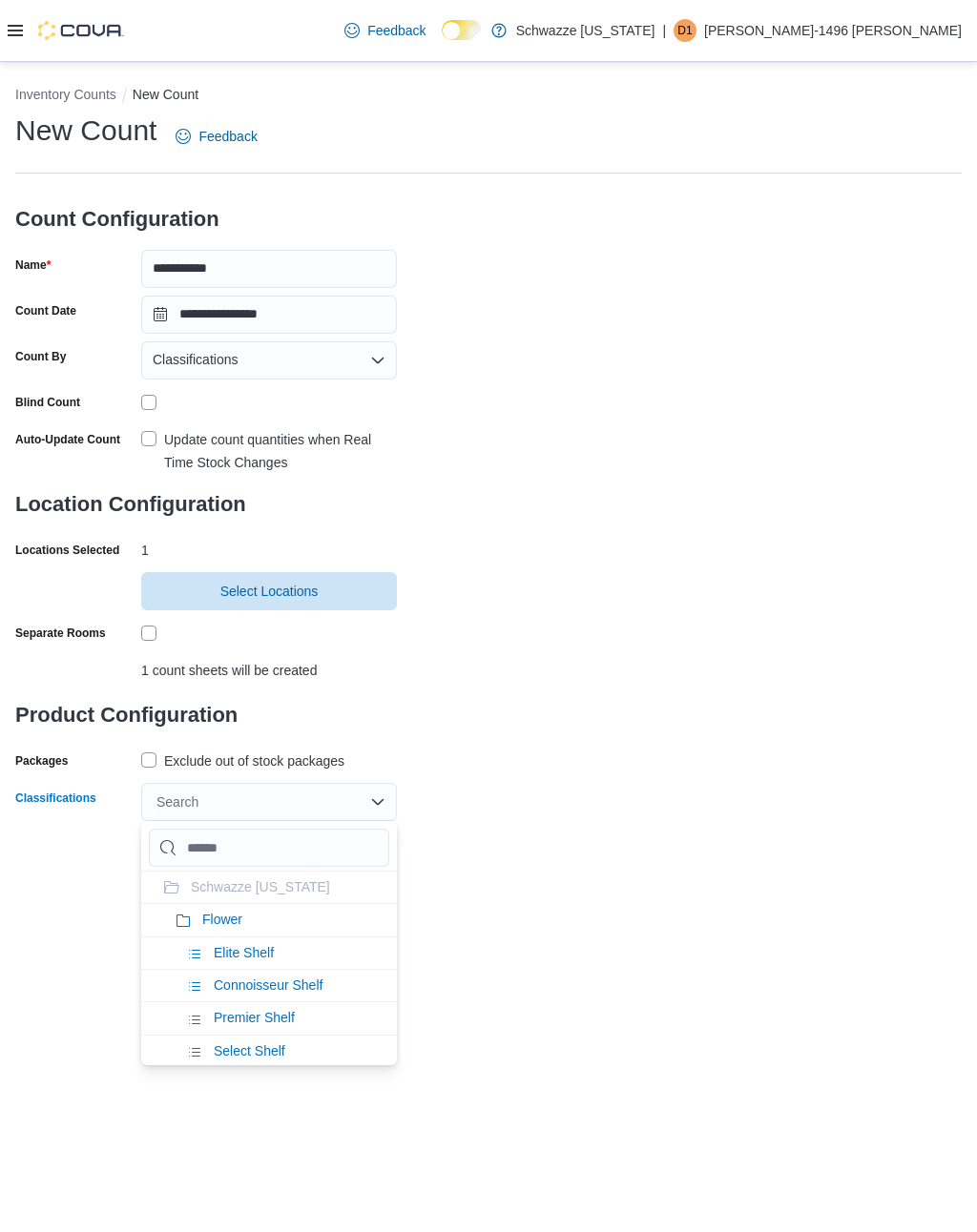
click at [210, 783] on div "Search" at bounding box center [269, 801] width 256 height 38
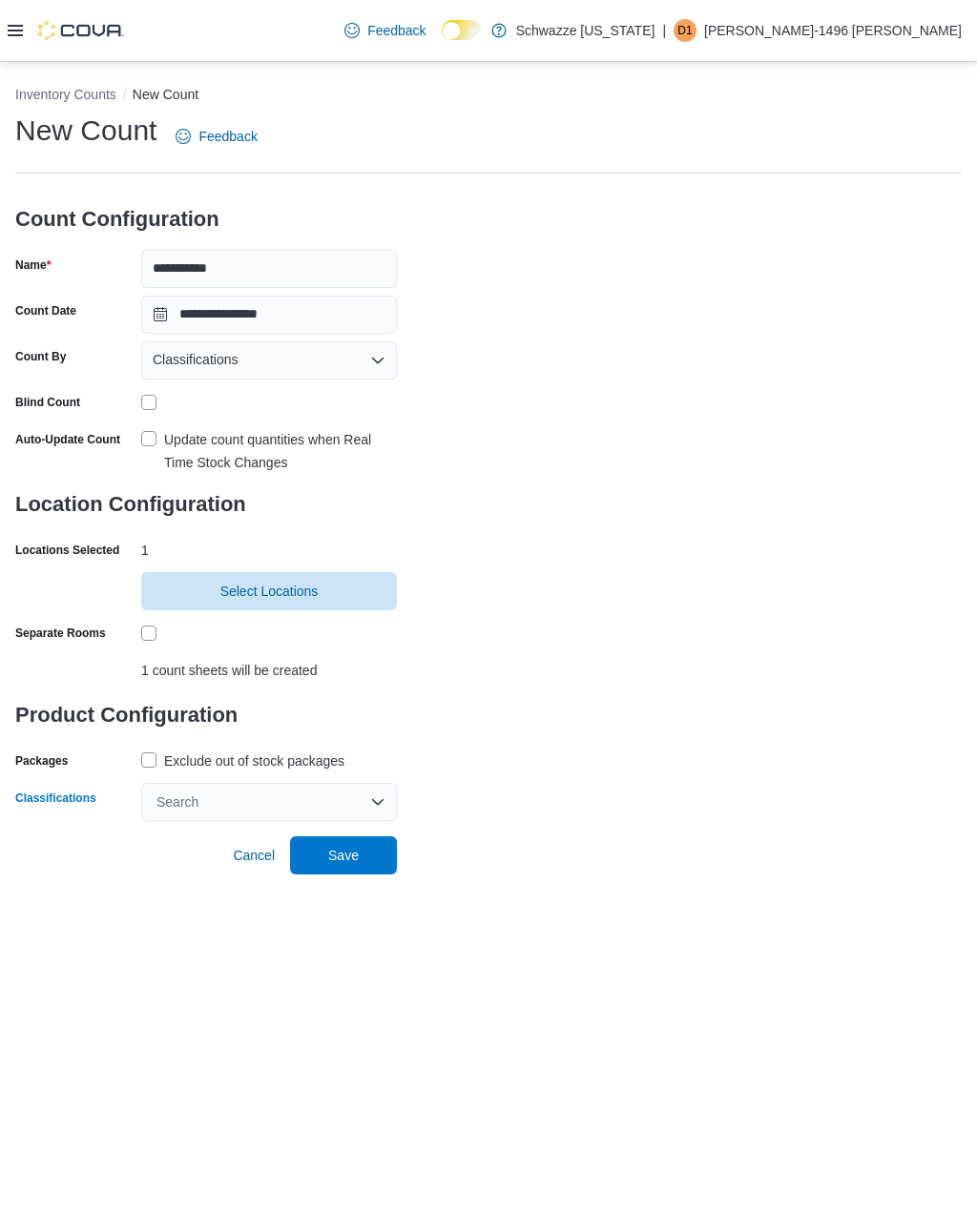
click at [203, 783] on div "Search" at bounding box center [269, 801] width 256 height 38
click at [209, 783] on div "Search" at bounding box center [269, 801] width 256 height 38
click at [208, 783] on div "Search" at bounding box center [269, 801] width 256 height 38
click at [383, 783] on div "Search" at bounding box center [269, 801] width 256 height 38
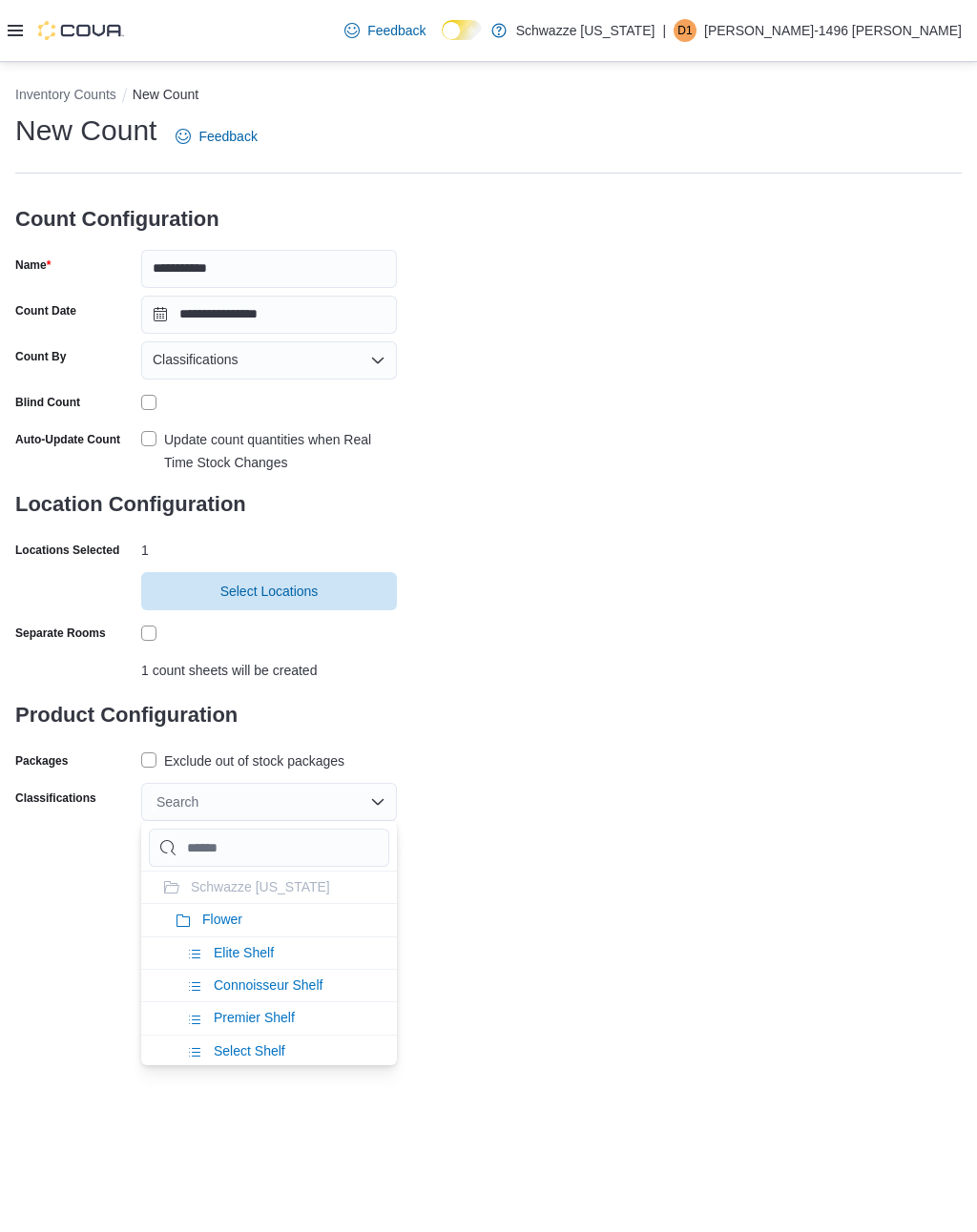
click at [174, 348] on span "Classifications" at bounding box center [195, 359] width 85 height 23
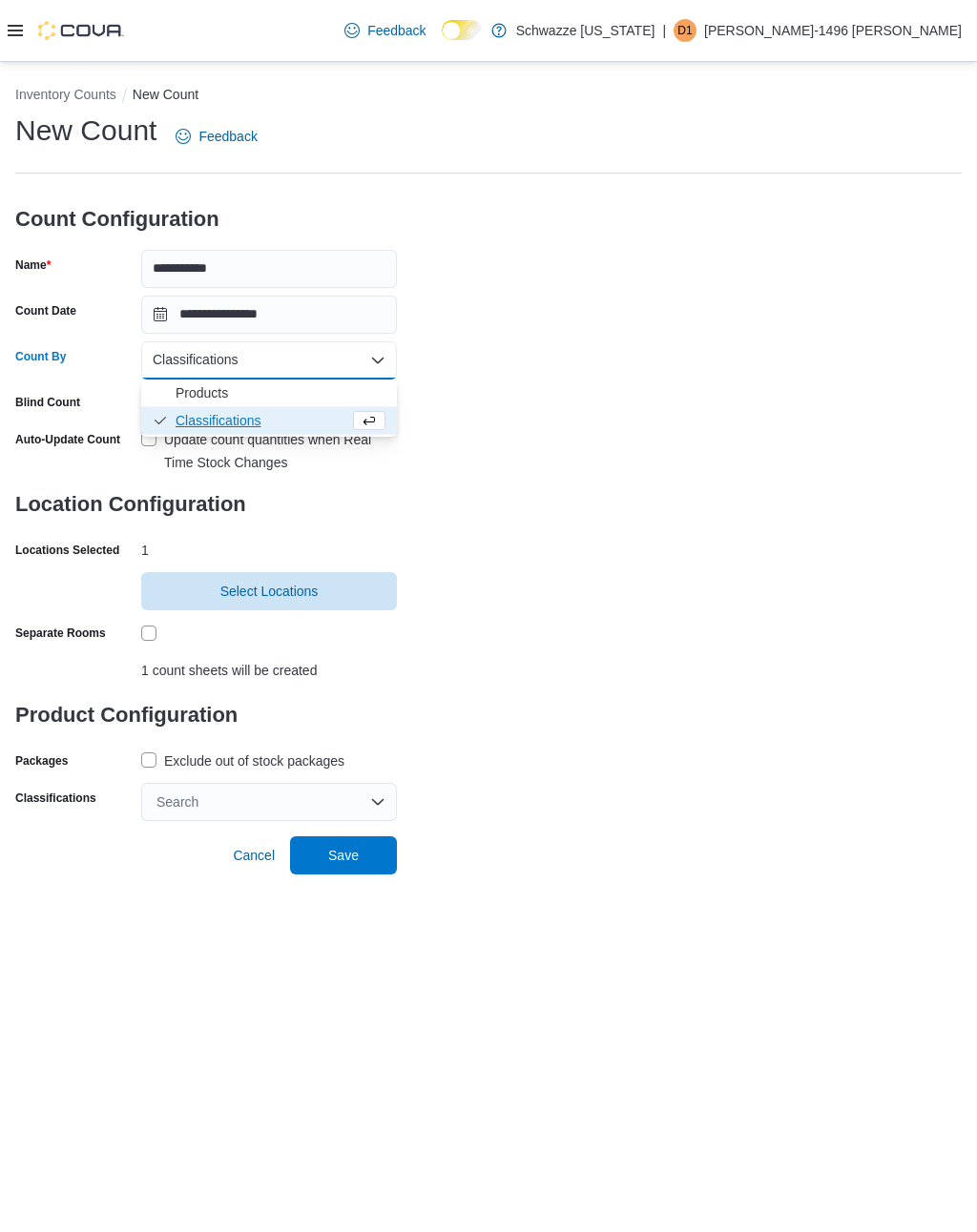
click at [181, 384] on span "Products" at bounding box center [281, 392] width 210 height 19
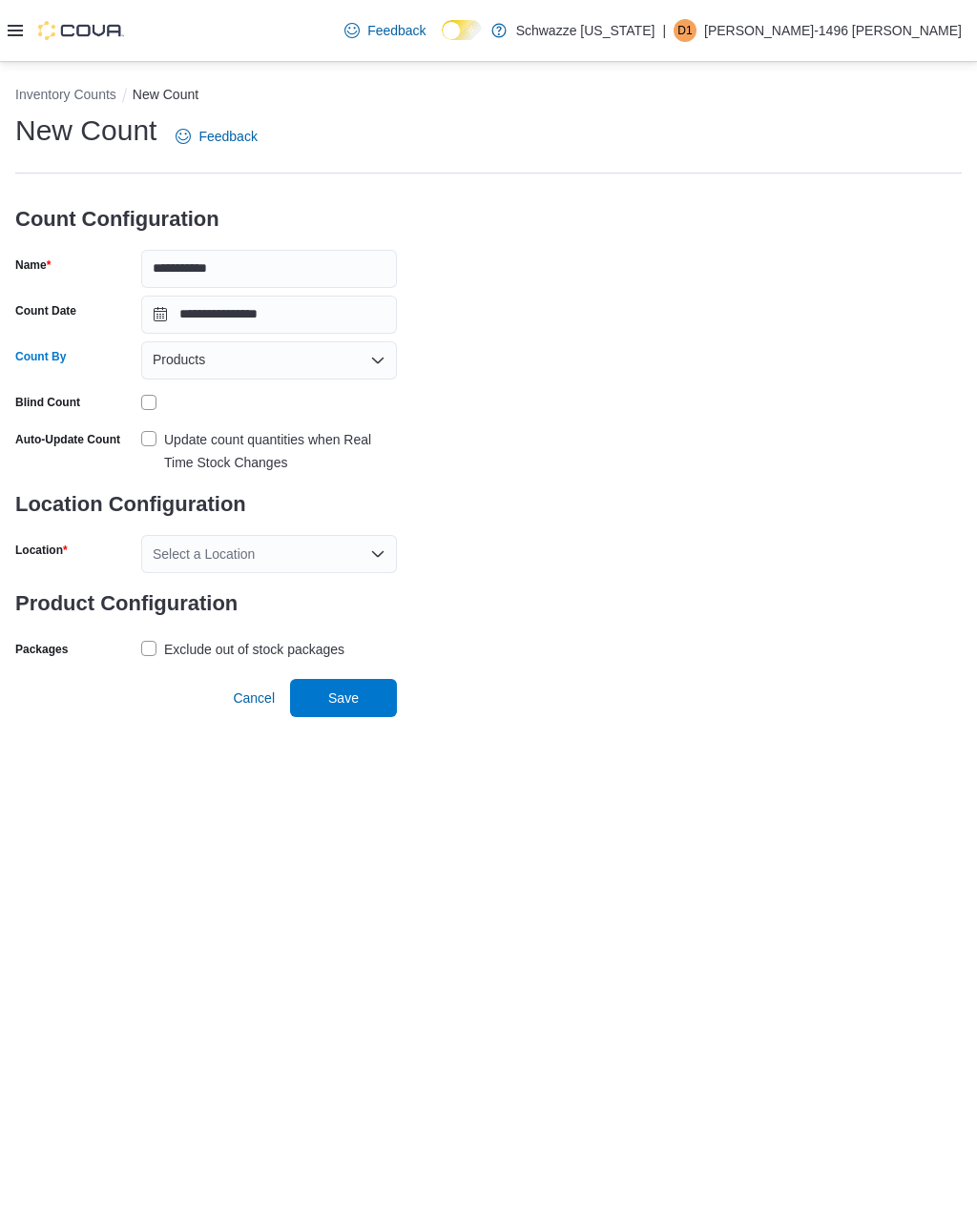
click at [164, 343] on div "Products Combo box. Selected. Products. Press Backspace to delete Products. Com…" at bounding box center [269, 360] width 256 height 38
click at [180, 411] on span "Classifications" at bounding box center [281, 420] width 210 height 19
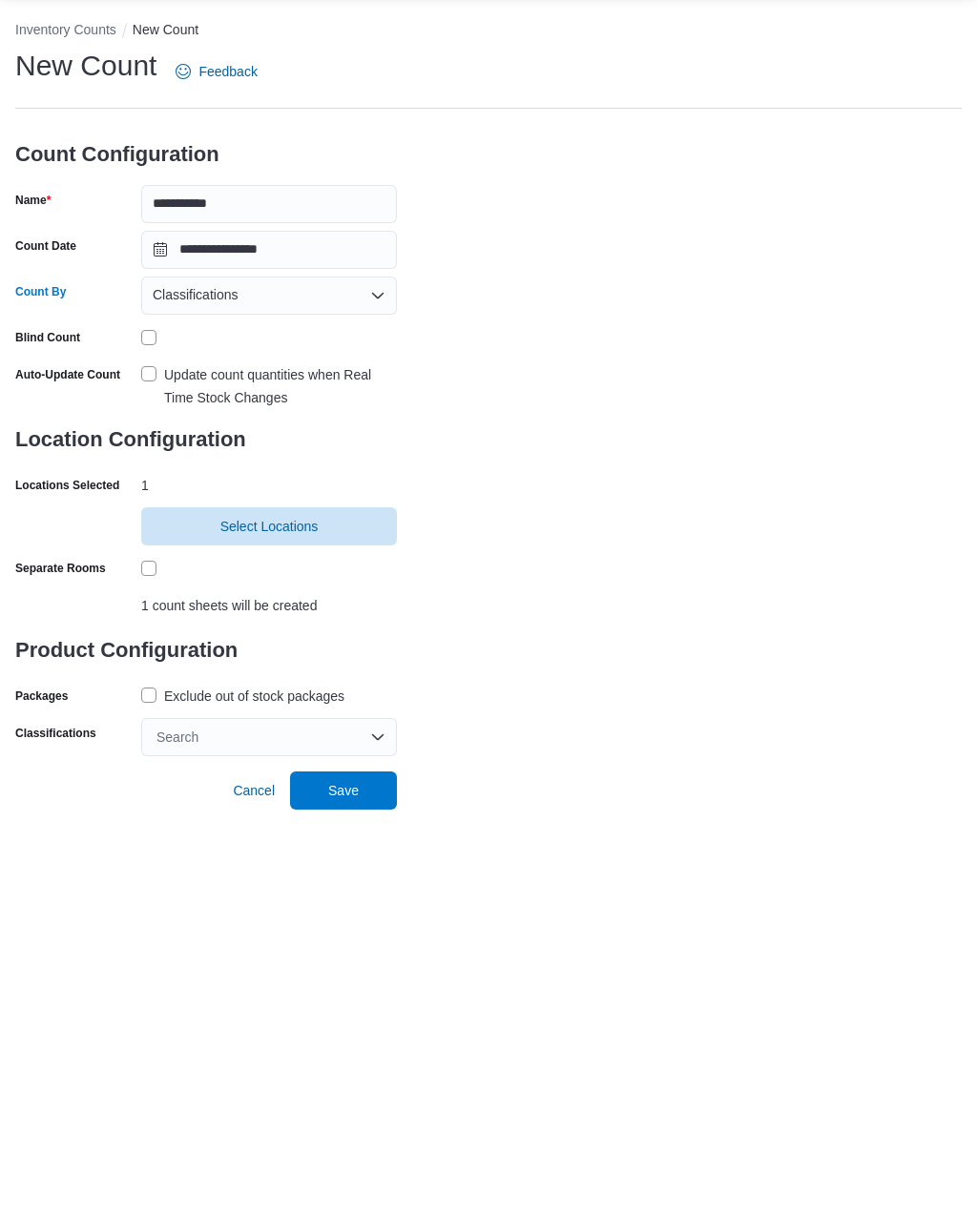
click at [171, 783] on div "Search" at bounding box center [269, 801] width 256 height 38
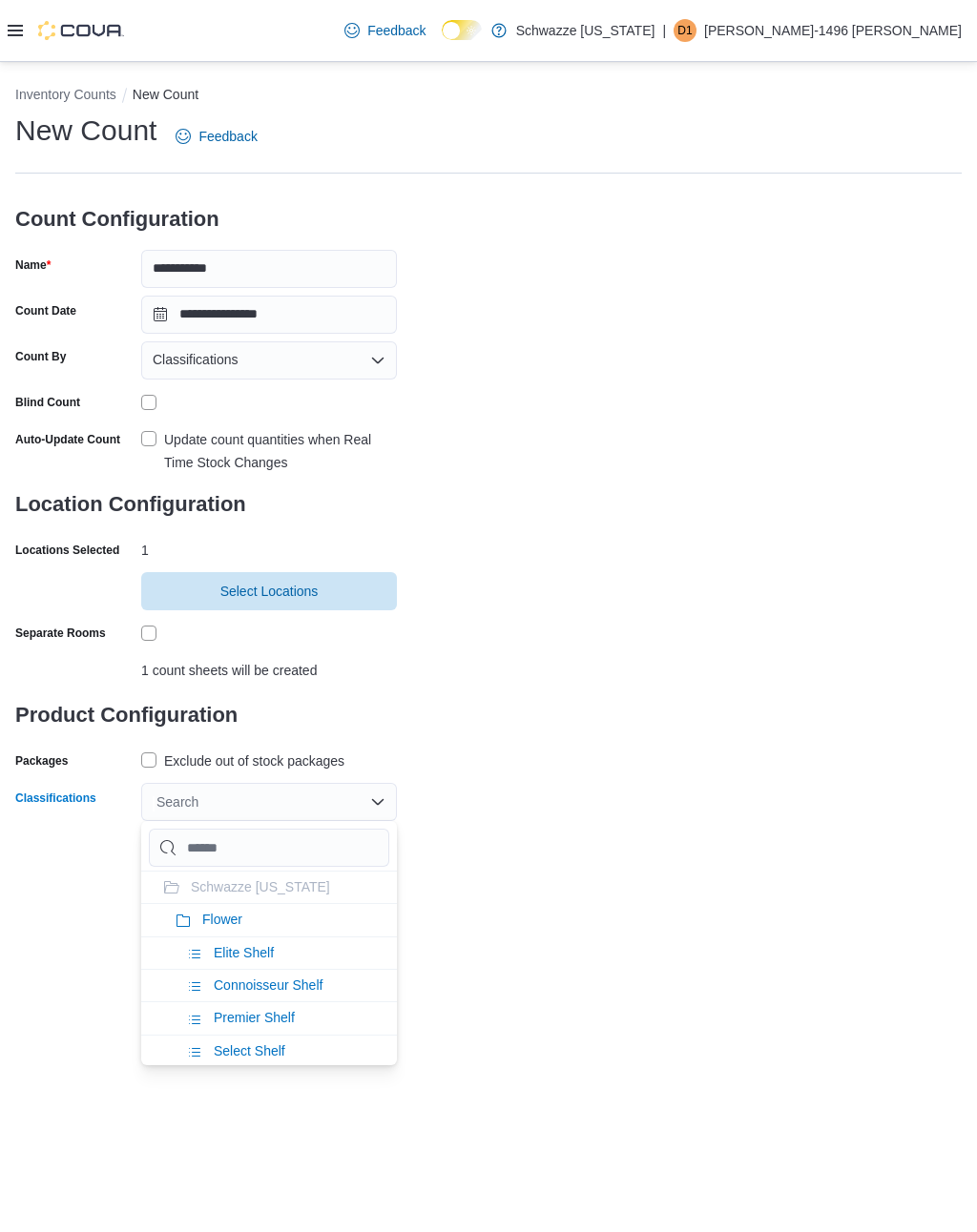
click at [210, 912] on span "Flower" at bounding box center [222, 920] width 40 height 16
click at [499, 730] on div "**********" at bounding box center [488, 466] width 947 height 709
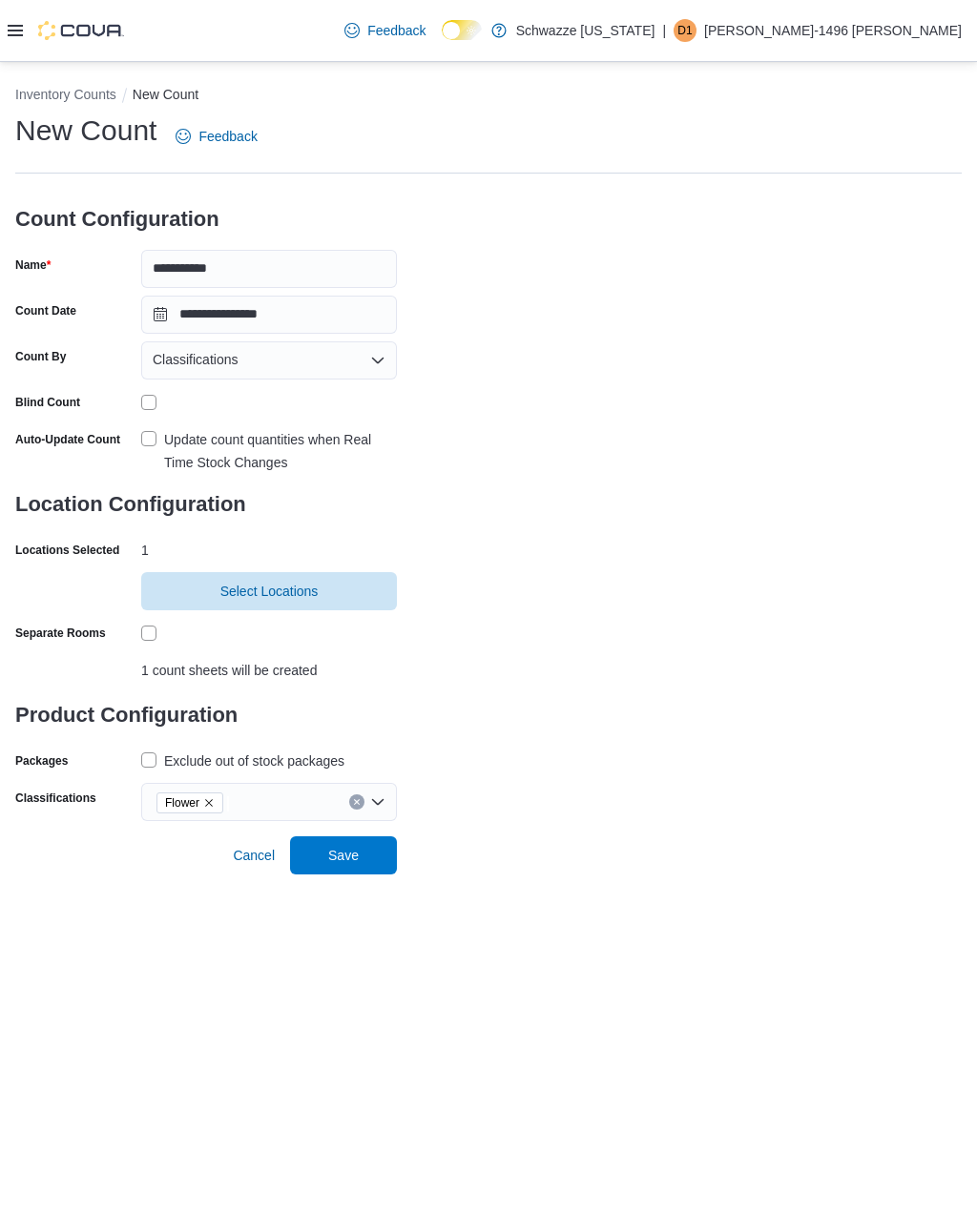
click at [203, 348] on span "Classifications" at bounding box center [195, 359] width 85 height 23
click at [189, 384] on span "Products" at bounding box center [281, 392] width 210 height 19
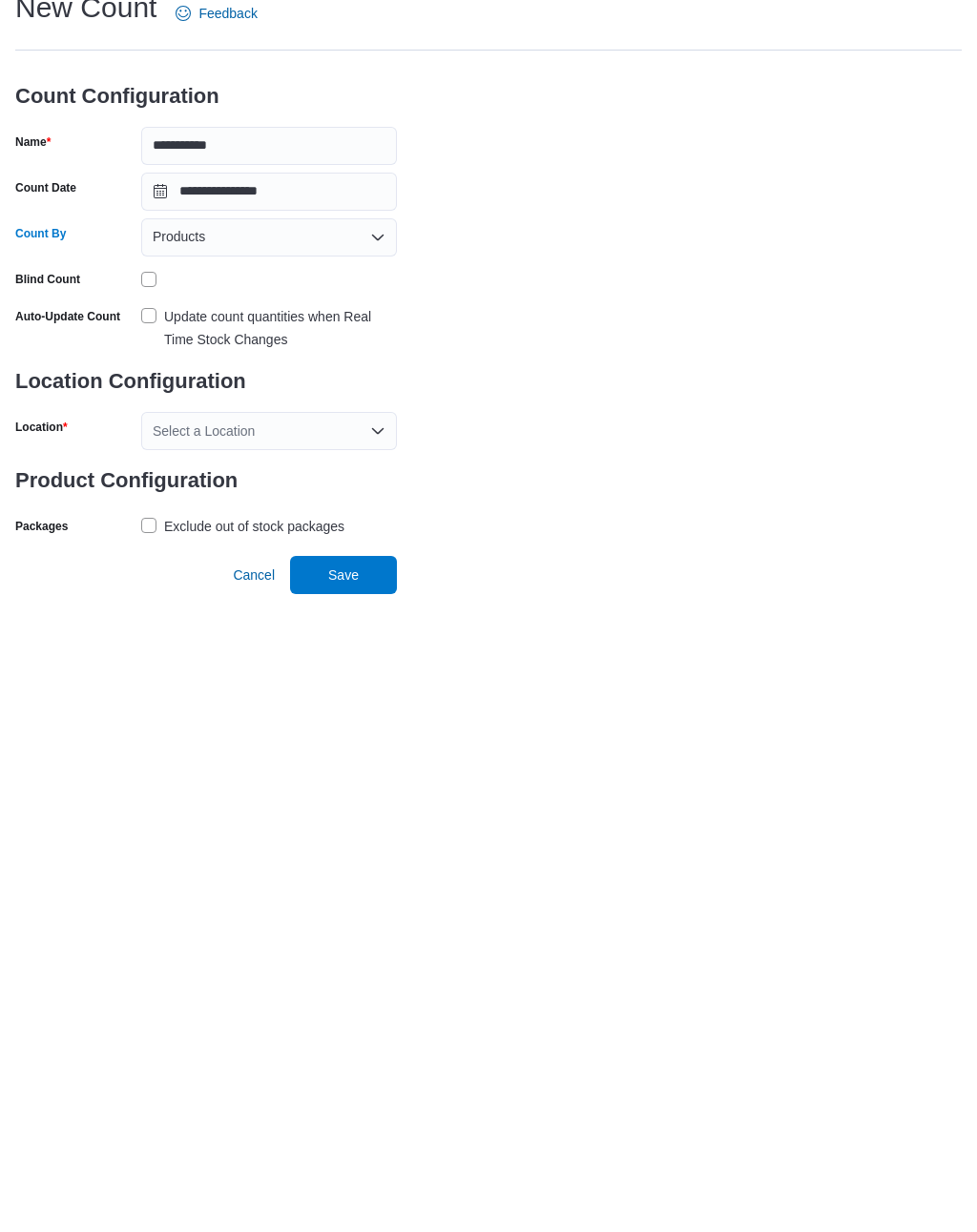
click at [181, 535] on div "Select a Location" at bounding box center [269, 553] width 256 height 38
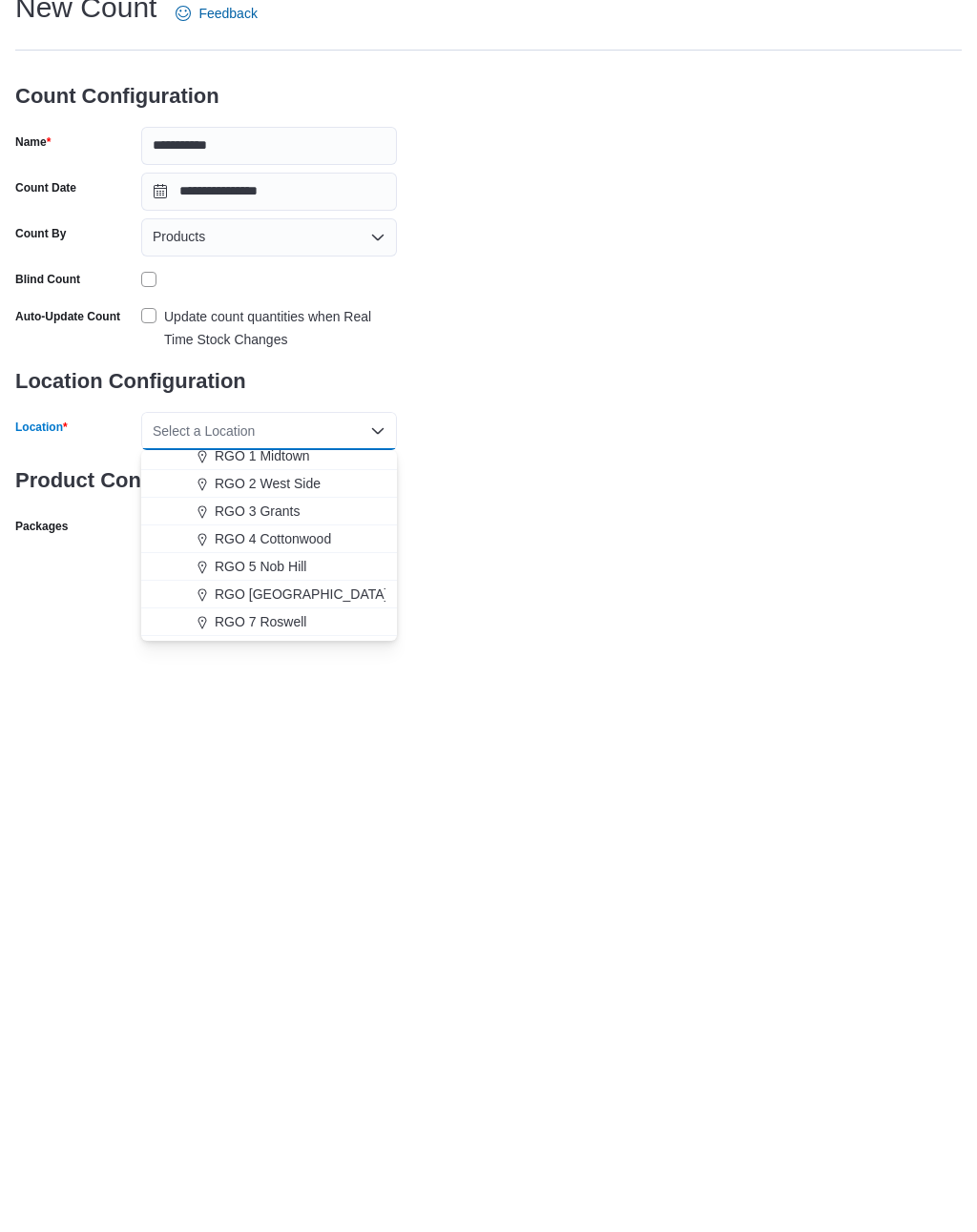
scroll to position [535, 0]
click at [245, 706] on span "RGO [GEOGRAPHIC_DATA]" at bounding box center [301, 715] width 174 height 19
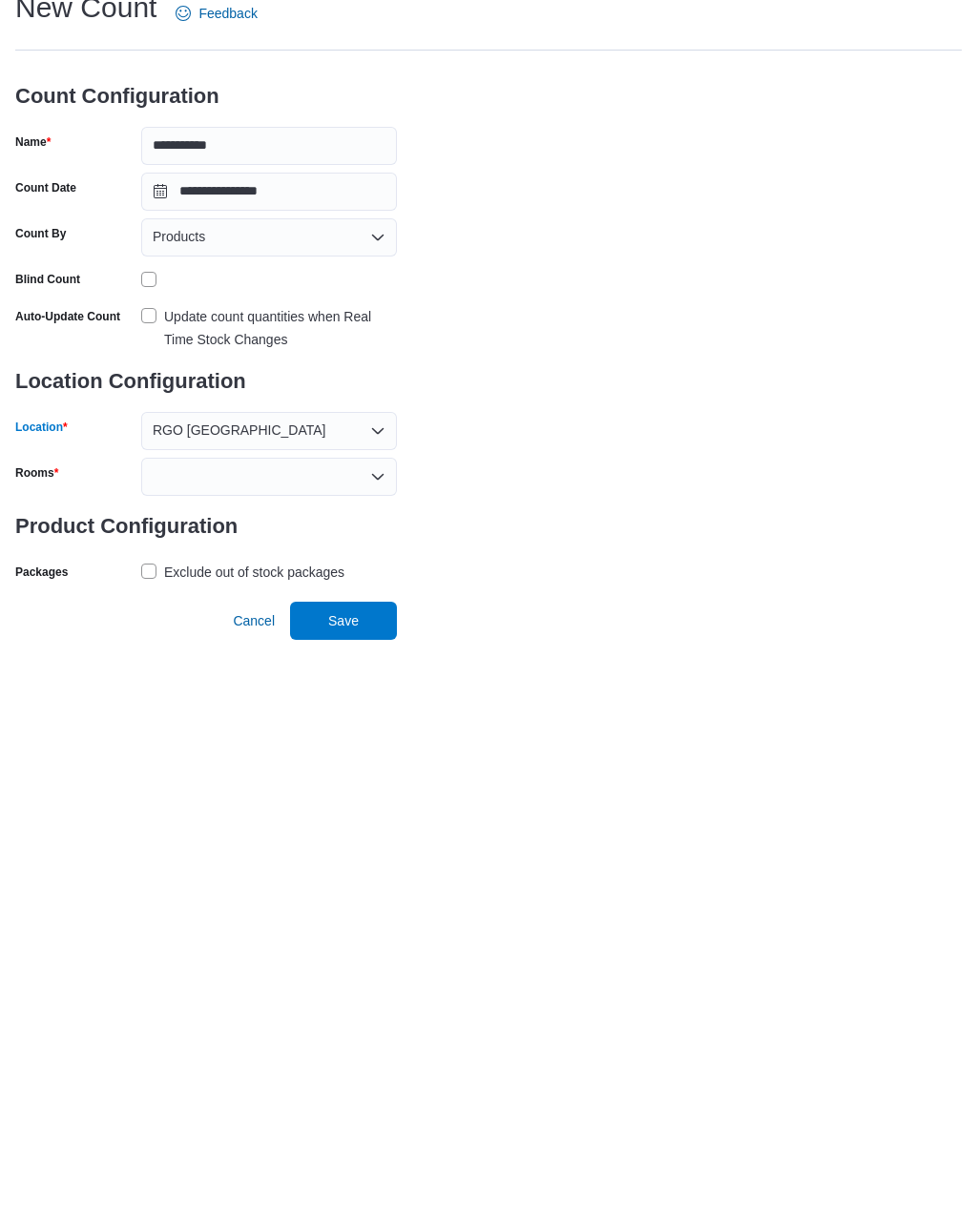
click at [173, 581] on div at bounding box center [269, 599] width 256 height 38
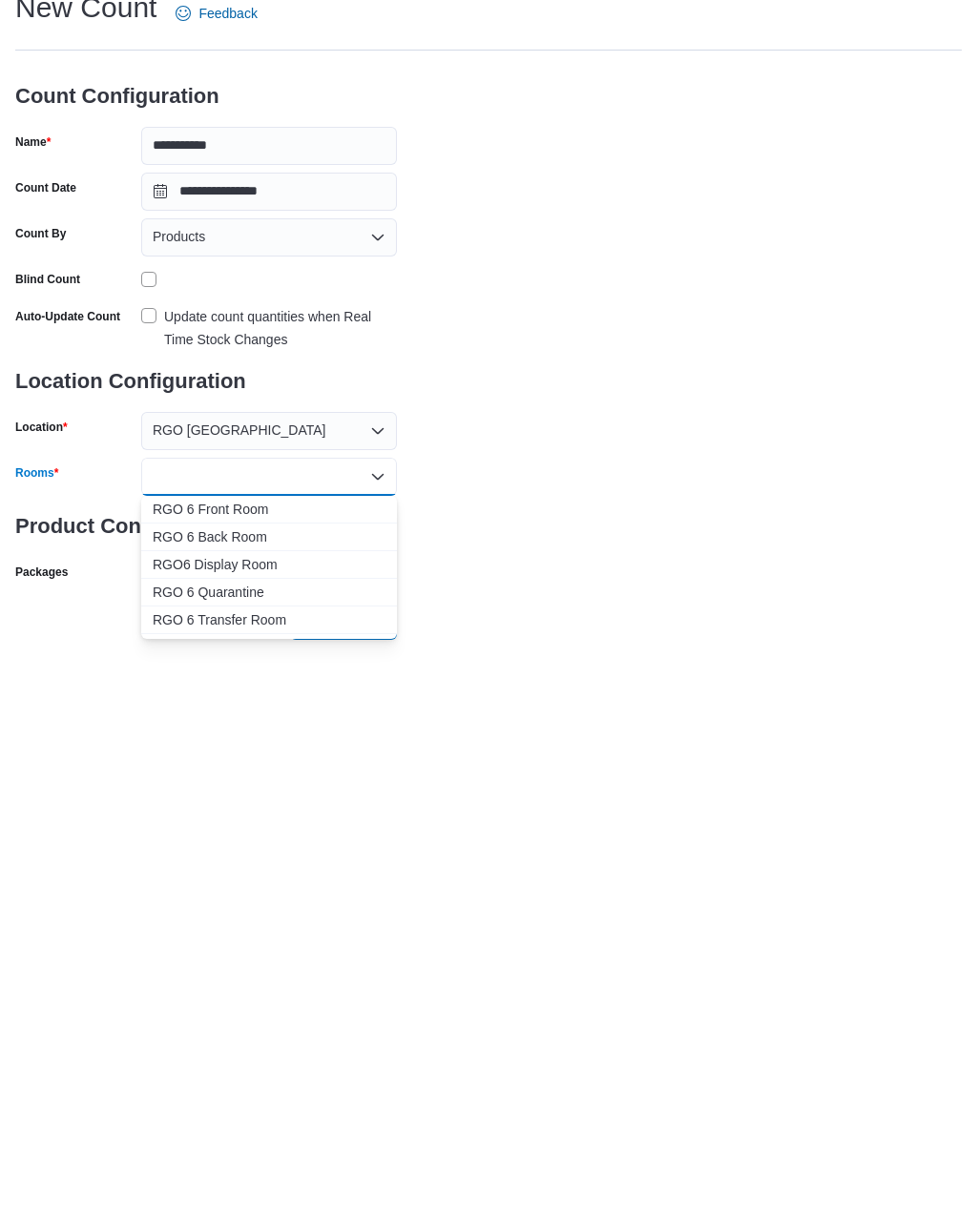
click at [191, 623] on span "RGO 6 Front Room" at bounding box center [269, 632] width 232 height 19
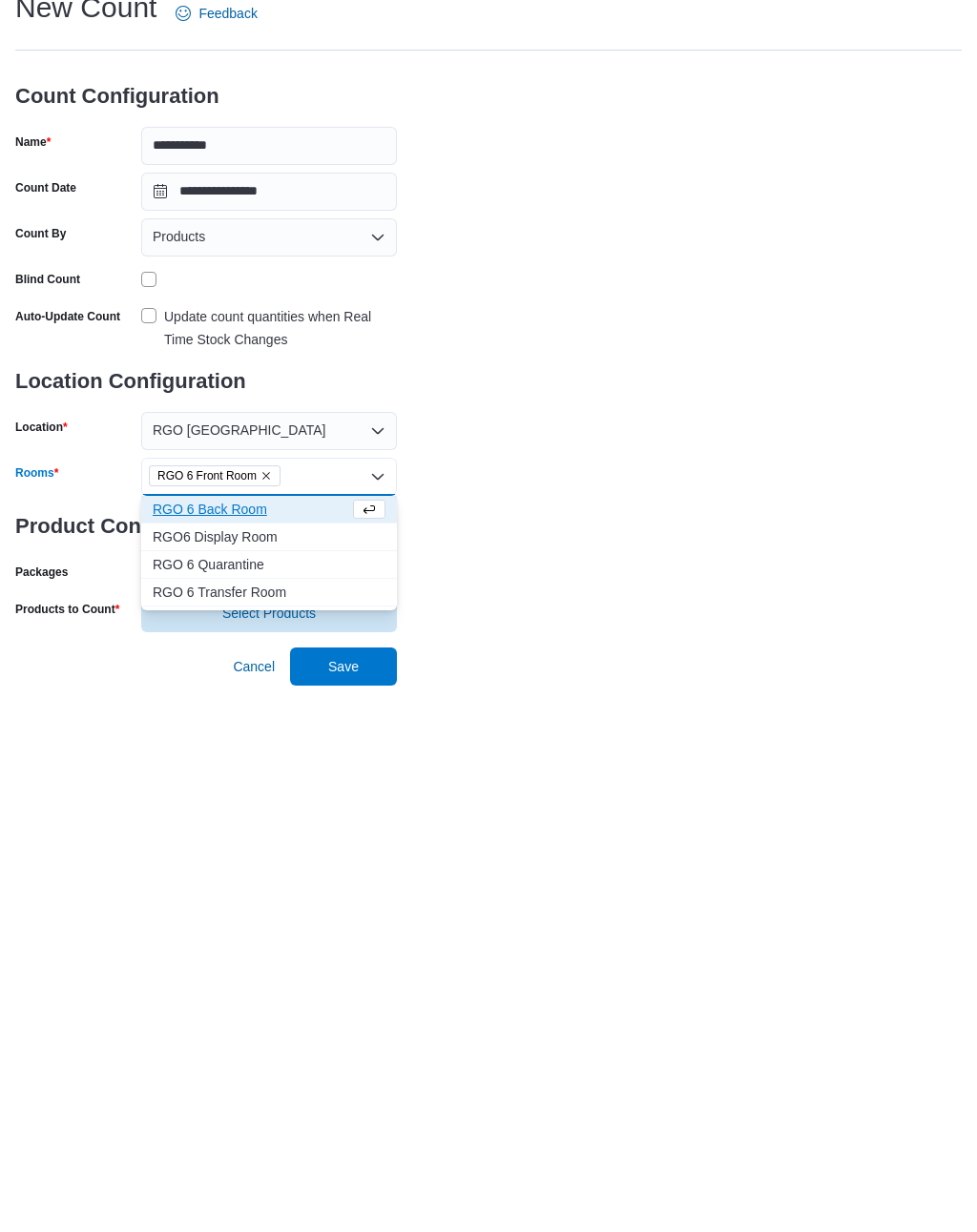
click at [203, 623] on span "RGO 6 Back Room" at bounding box center [251, 632] width 196 height 19
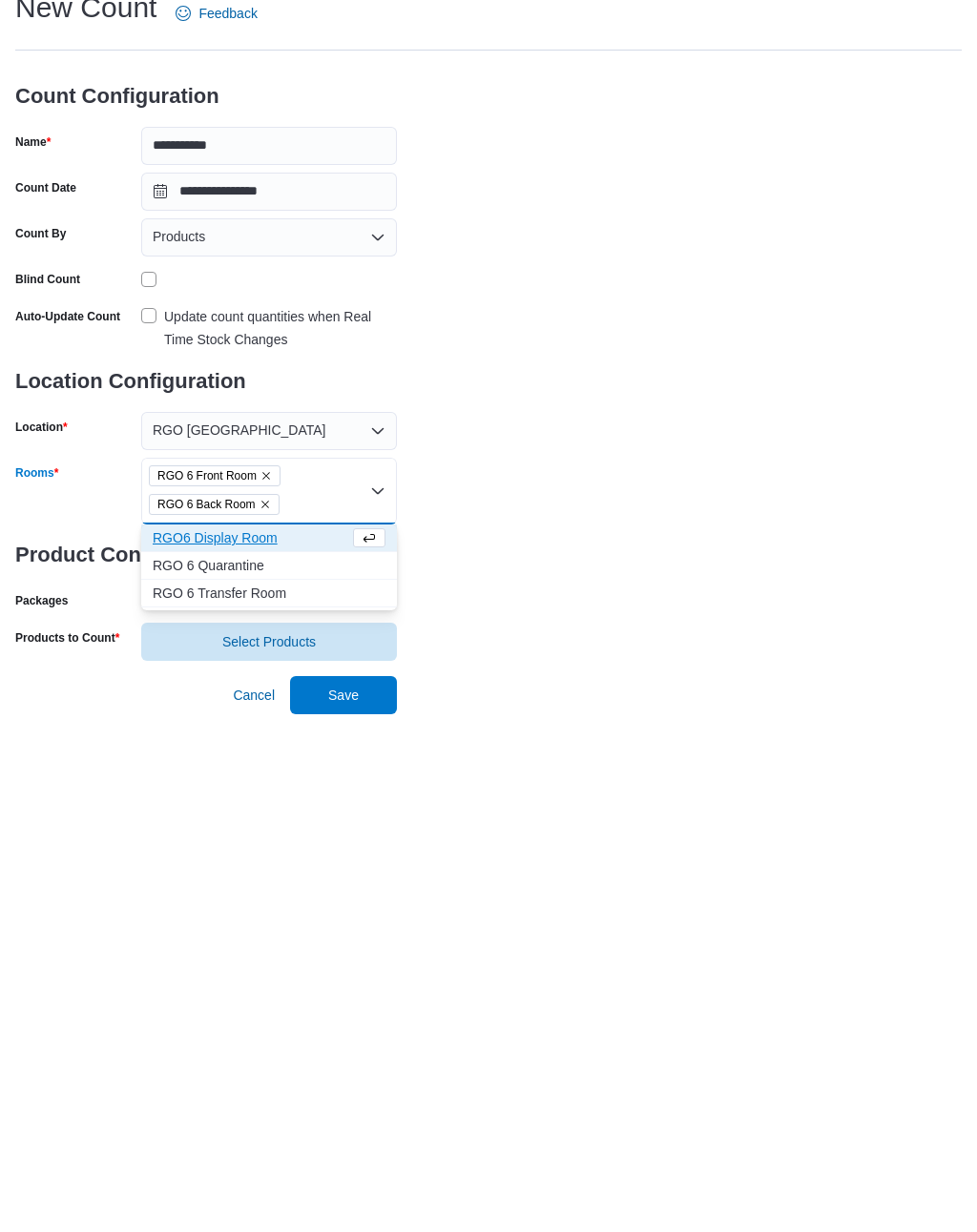
click at [195, 651] on span "RGO6 Display Room" at bounding box center [251, 660] width 196 height 19
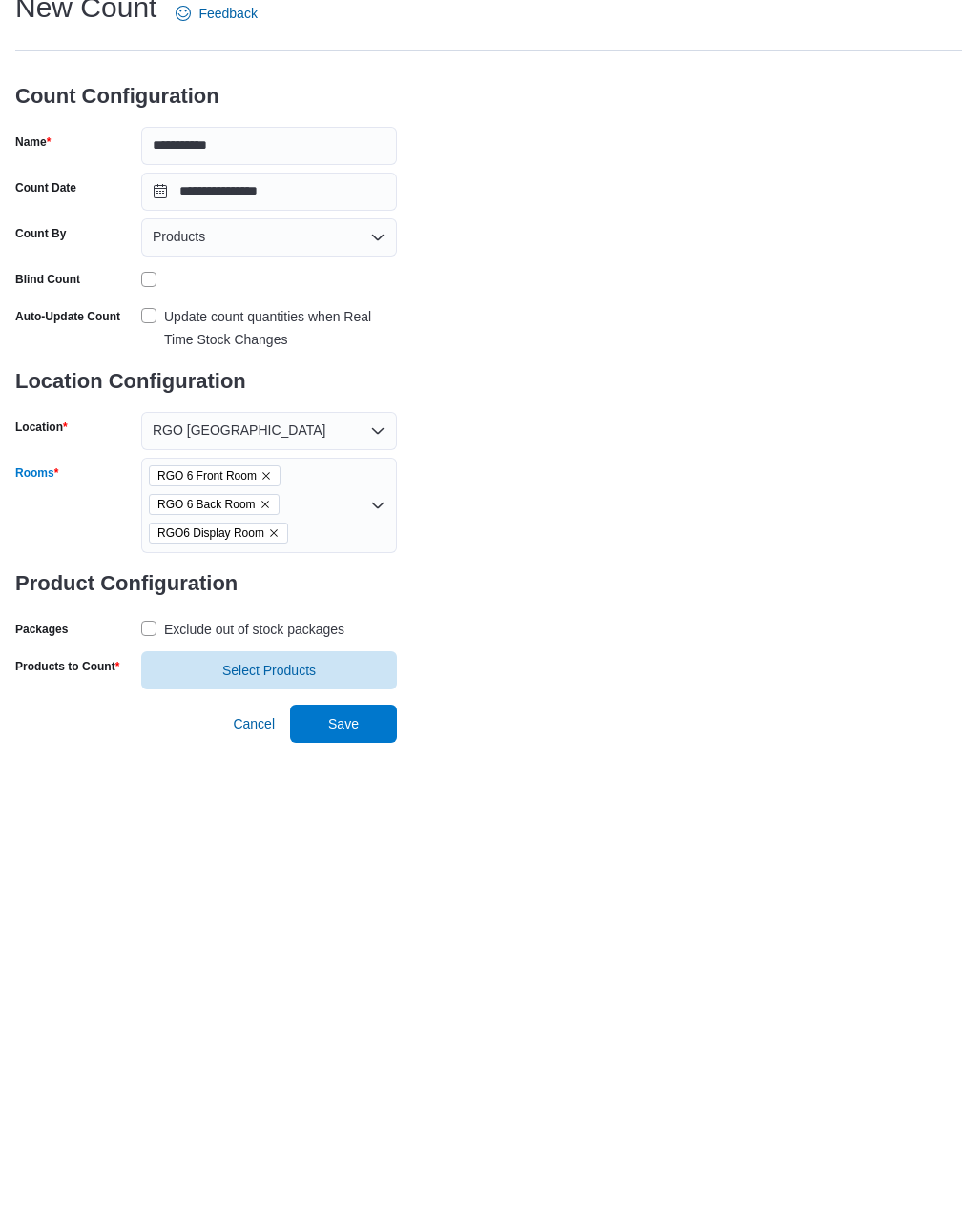
click at [470, 652] on div "**********" at bounding box center [488, 462] width 947 height 701
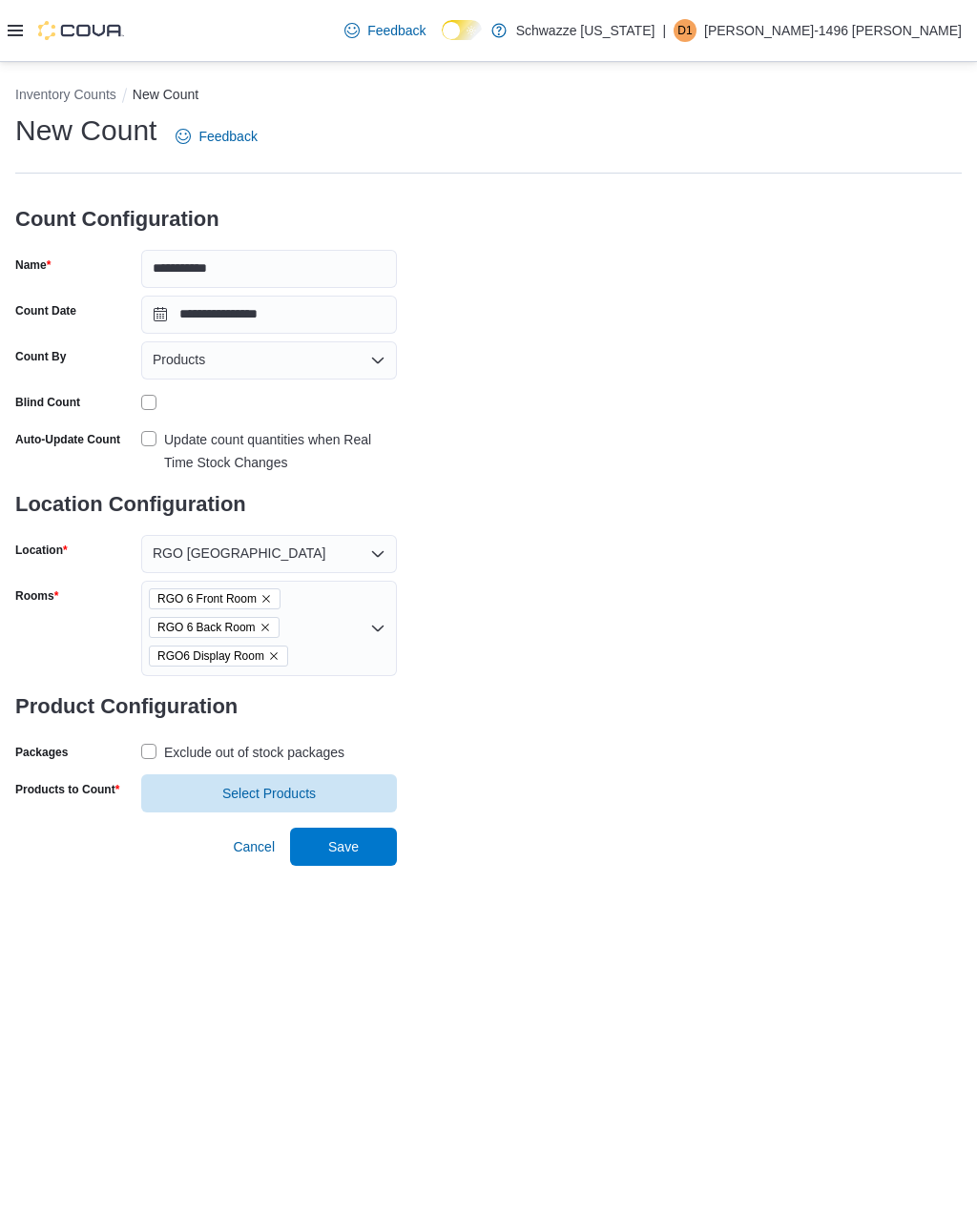
click at [204, 775] on span "Select Products" at bounding box center [269, 794] width 232 height 38
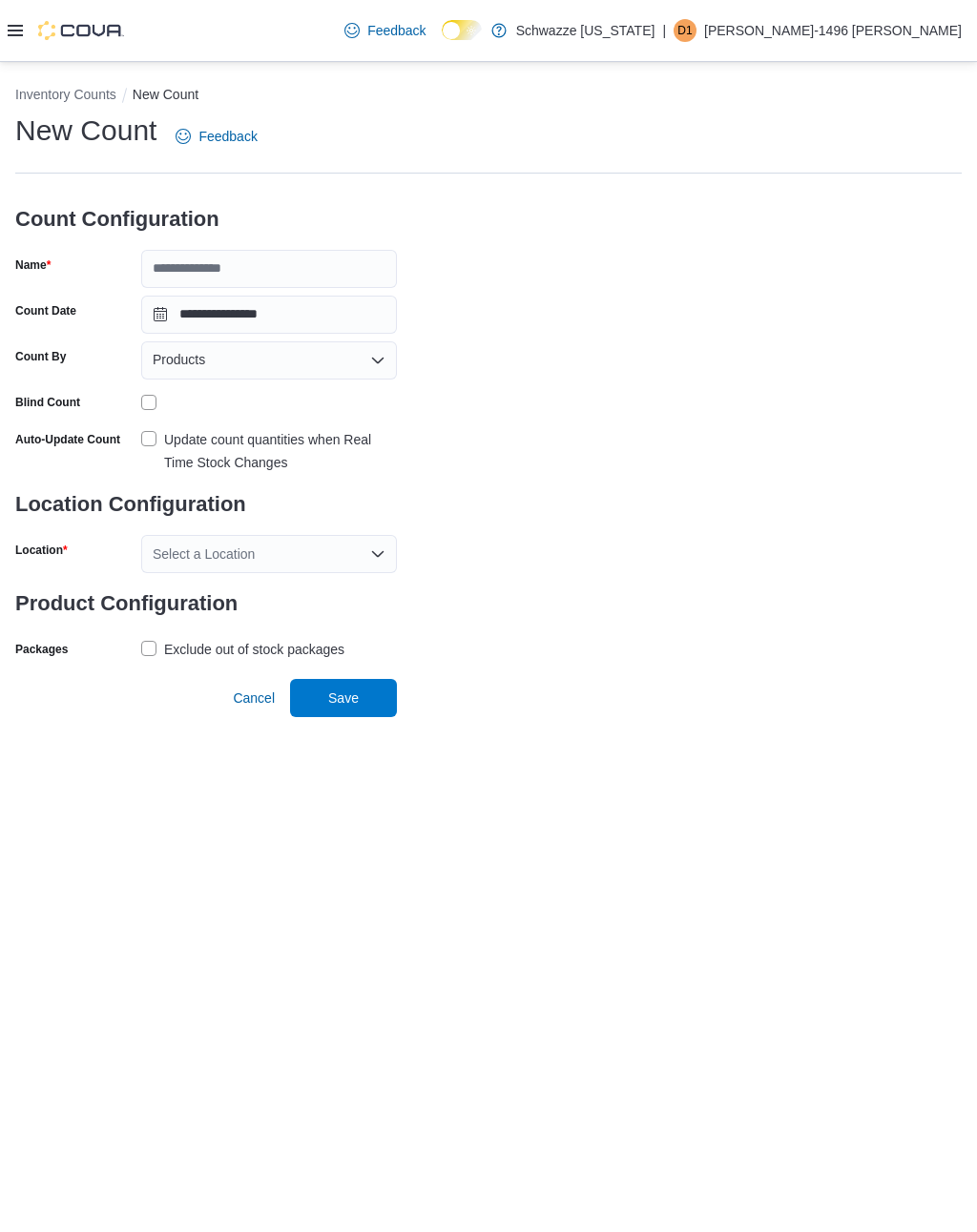
scroll to position [29, 0]
click at [167, 250] on input "Name" at bounding box center [269, 269] width 256 height 38
